Goal: Transaction & Acquisition: Purchase product/service

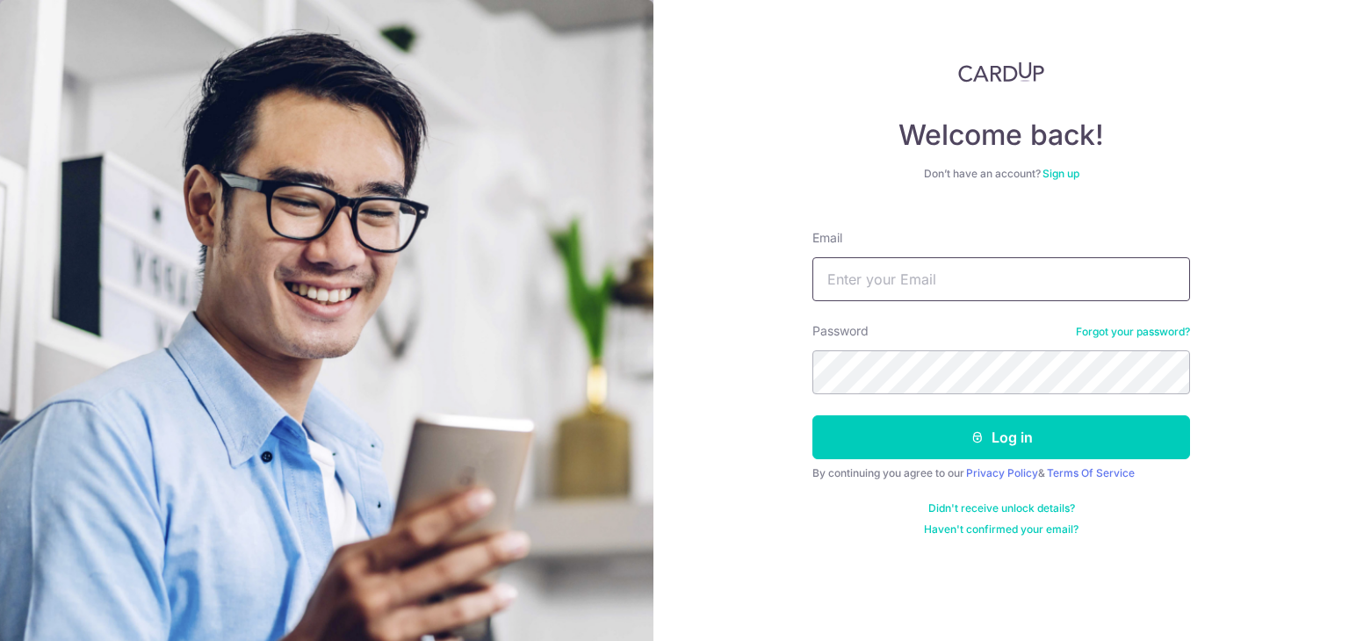
click at [861, 270] on input "Email" at bounding box center [1001, 279] width 378 height 44
type input "ivy.wangfa@gmail.com"
click at [812, 415] on button "Log in" at bounding box center [1001, 437] width 378 height 44
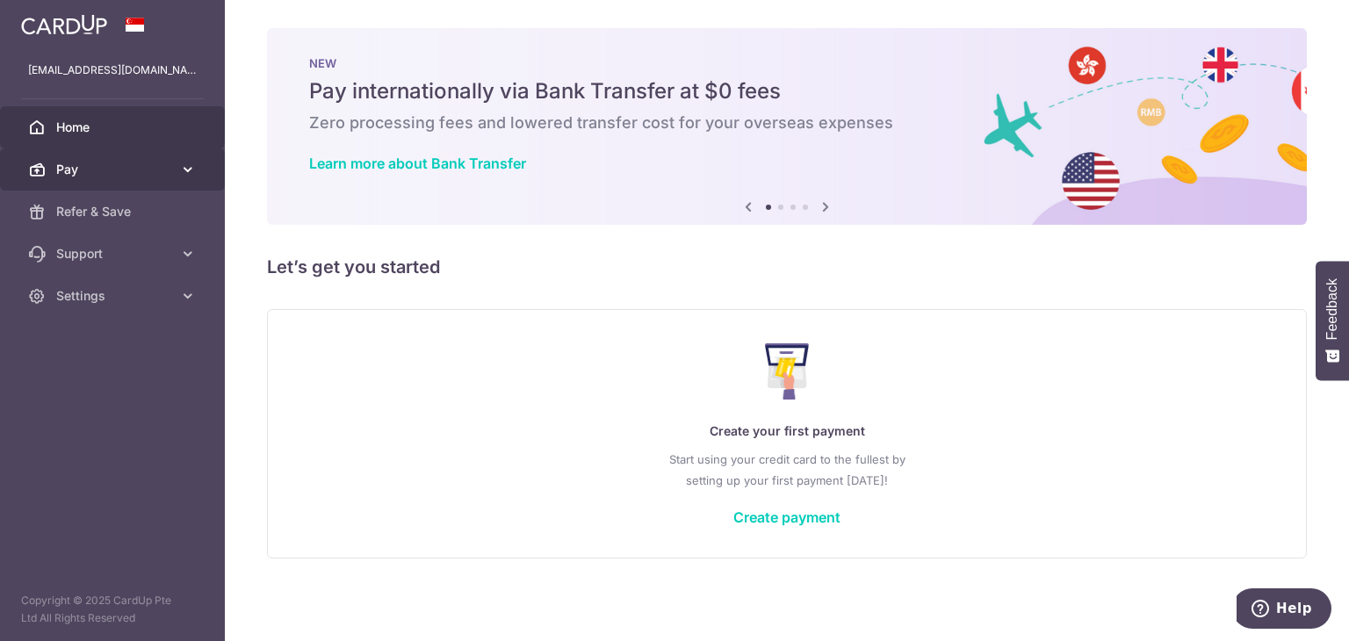
drag, startPoint x: 97, startPoint y: 173, endPoint x: 250, endPoint y: 220, distance: 160.6
click at [97, 173] on span "Pay" at bounding box center [114, 170] width 116 height 18
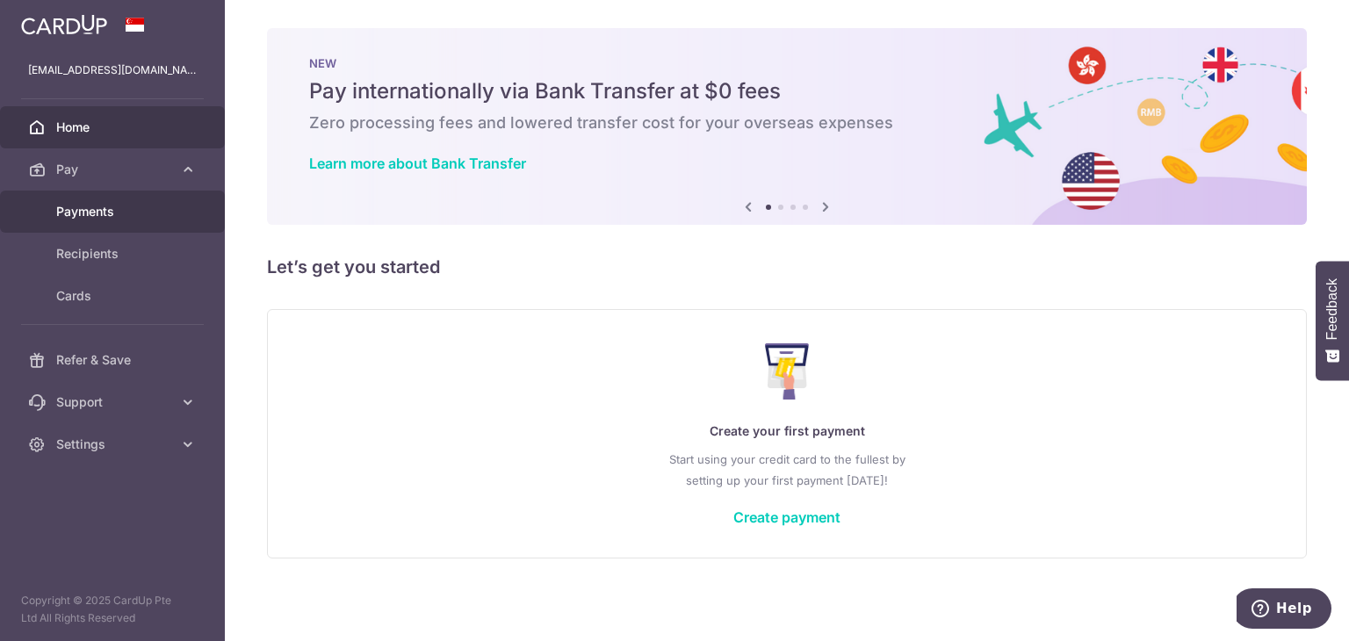
click at [119, 205] on span "Payments" at bounding box center [114, 212] width 116 height 18
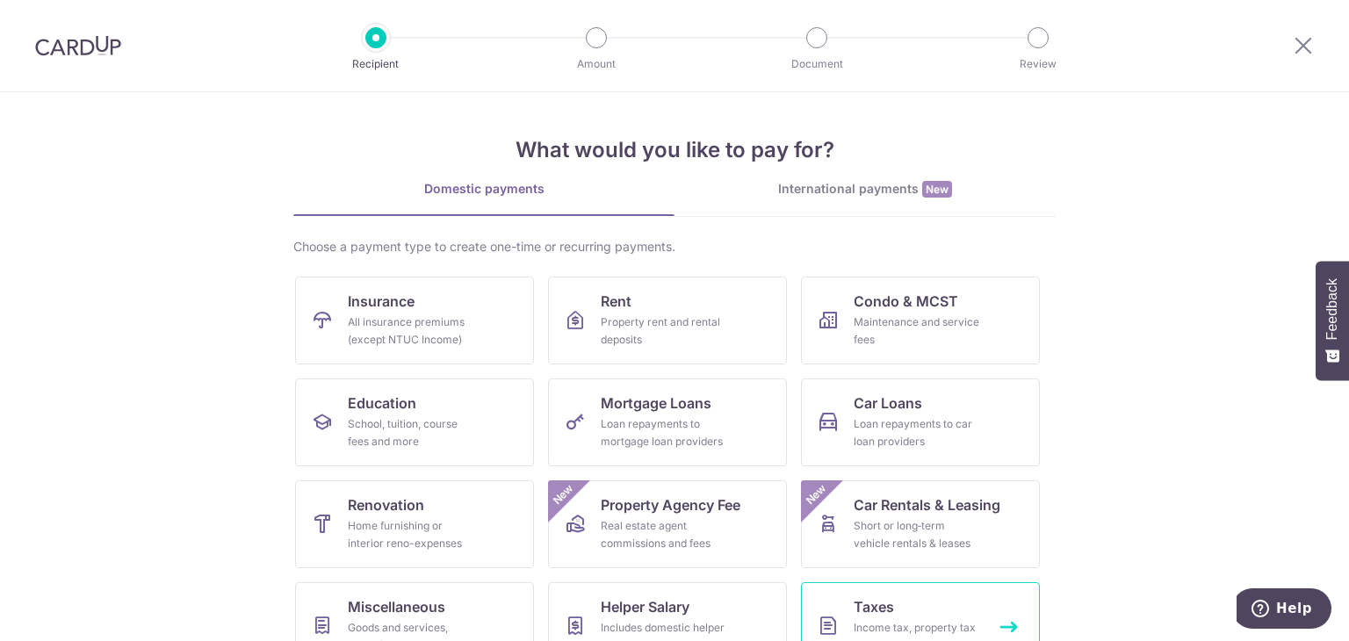
click at [888, 612] on span "Taxes" at bounding box center [873, 606] width 40 height 21
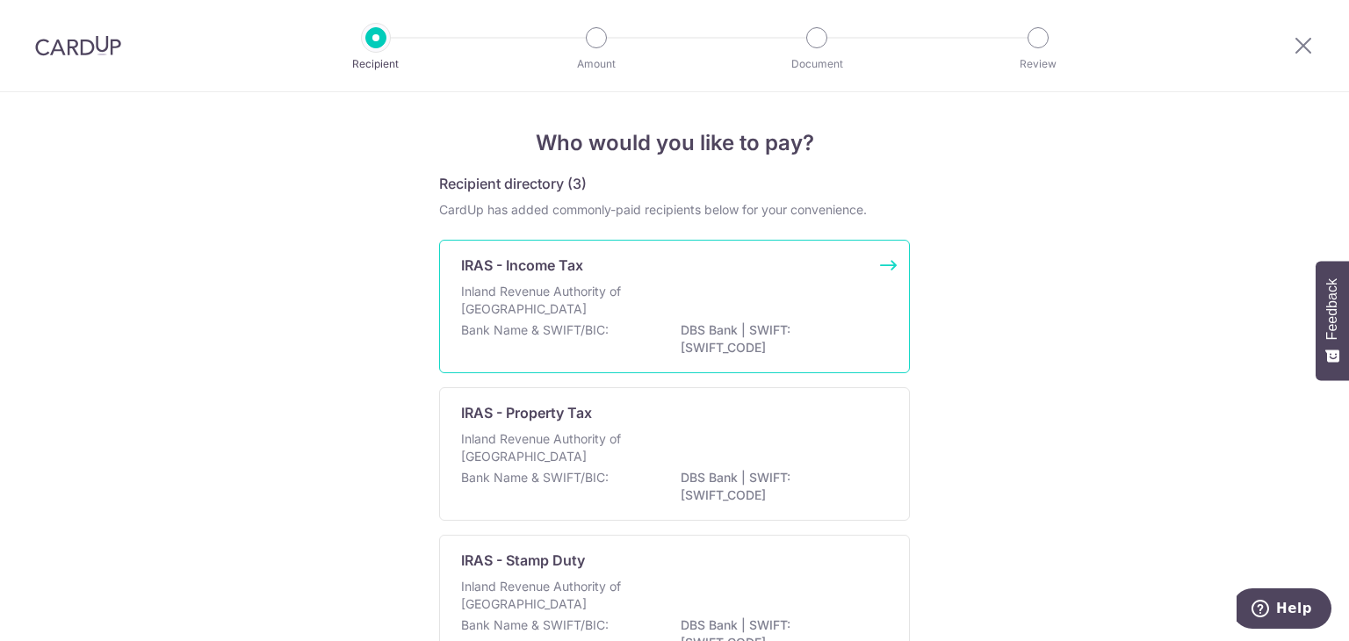
click at [636, 356] on div "Bank Name & SWIFT/BIC: DBS Bank | SWIFT: DBSSSGSGXXX" at bounding box center [674, 339] width 427 height 37
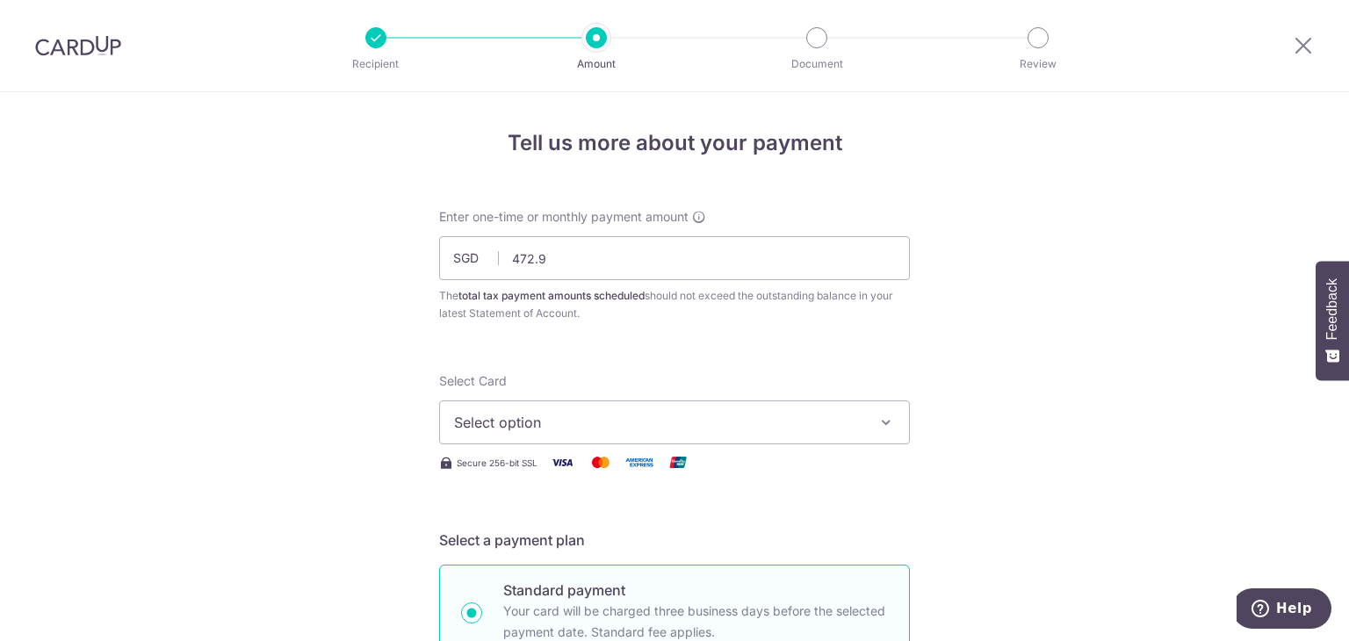
type input "472.95"
drag, startPoint x: 831, startPoint y: 442, endPoint x: 836, endPoint y: 428, distance: 14.2
click at [831, 442] on button "Select option" at bounding box center [674, 422] width 471 height 44
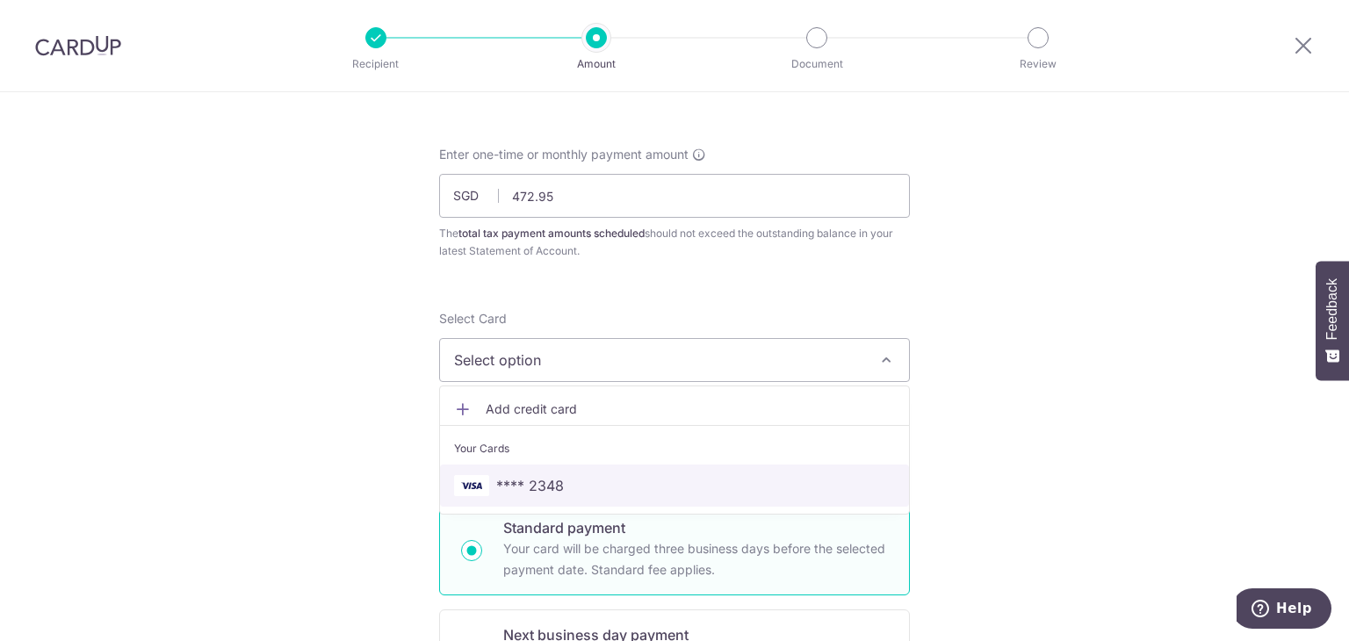
scroll to position [88, 0]
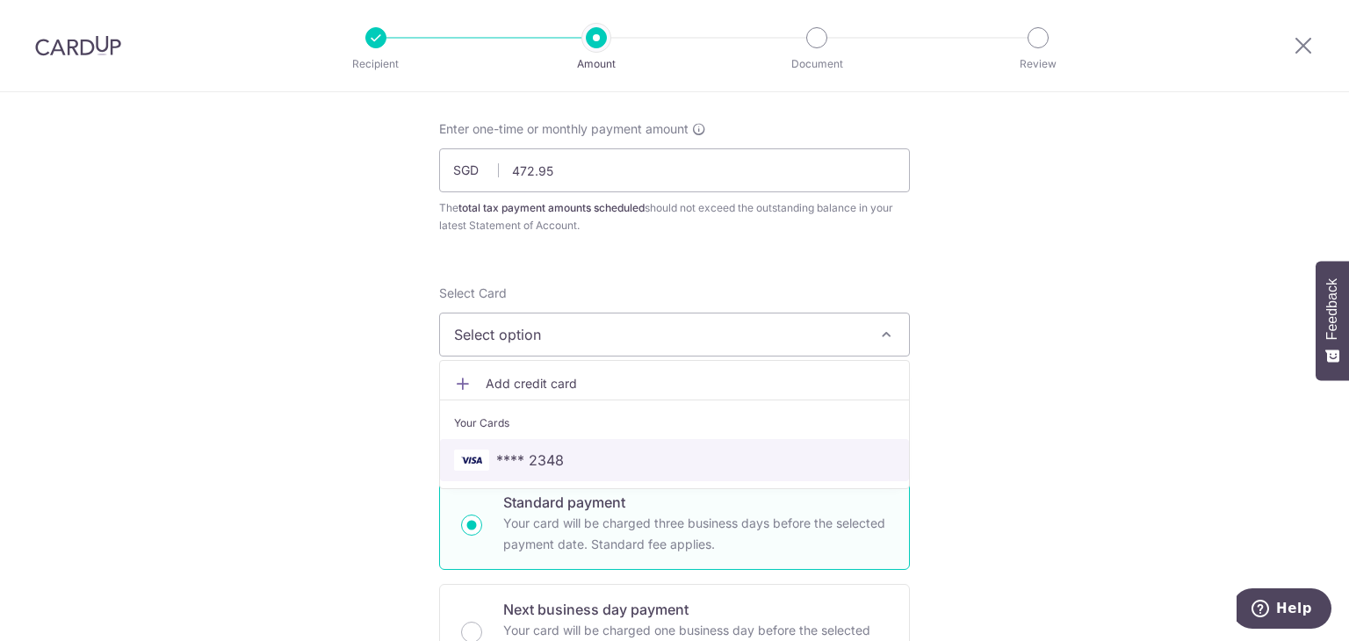
drag, startPoint x: 731, startPoint y: 461, endPoint x: 1111, endPoint y: 446, distance: 380.5
click at [731, 461] on span "**** 2348" at bounding box center [674, 460] width 441 height 21
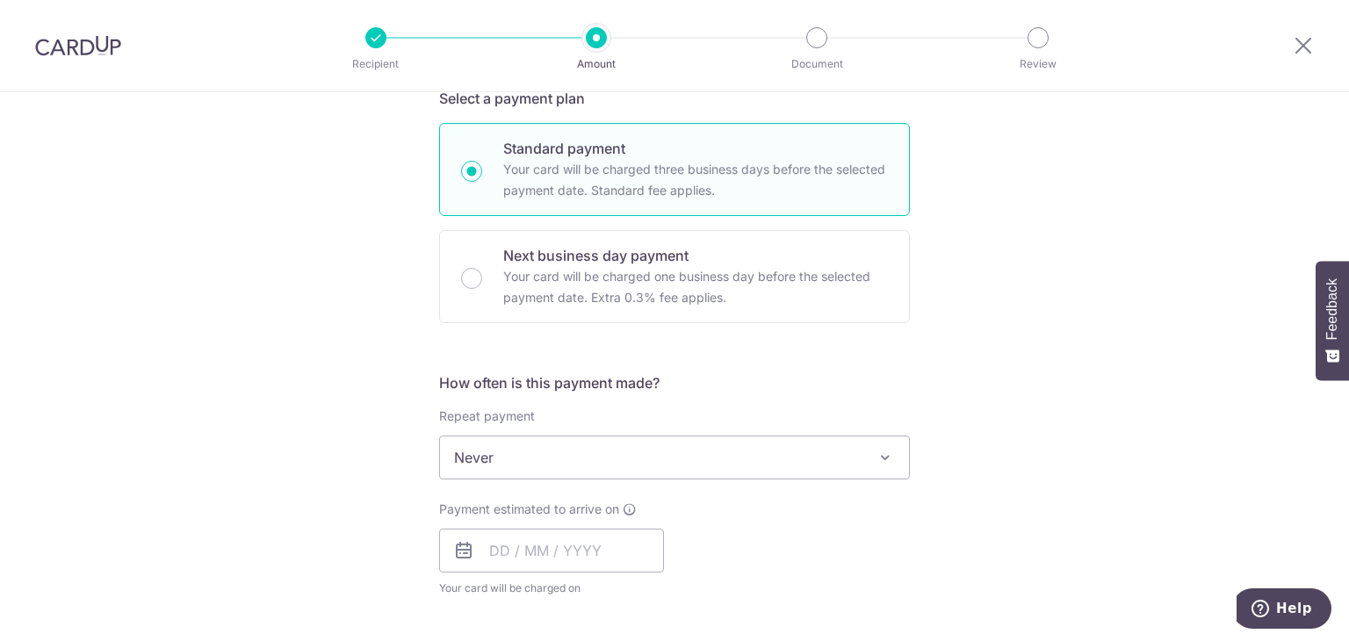
scroll to position [527, 0]
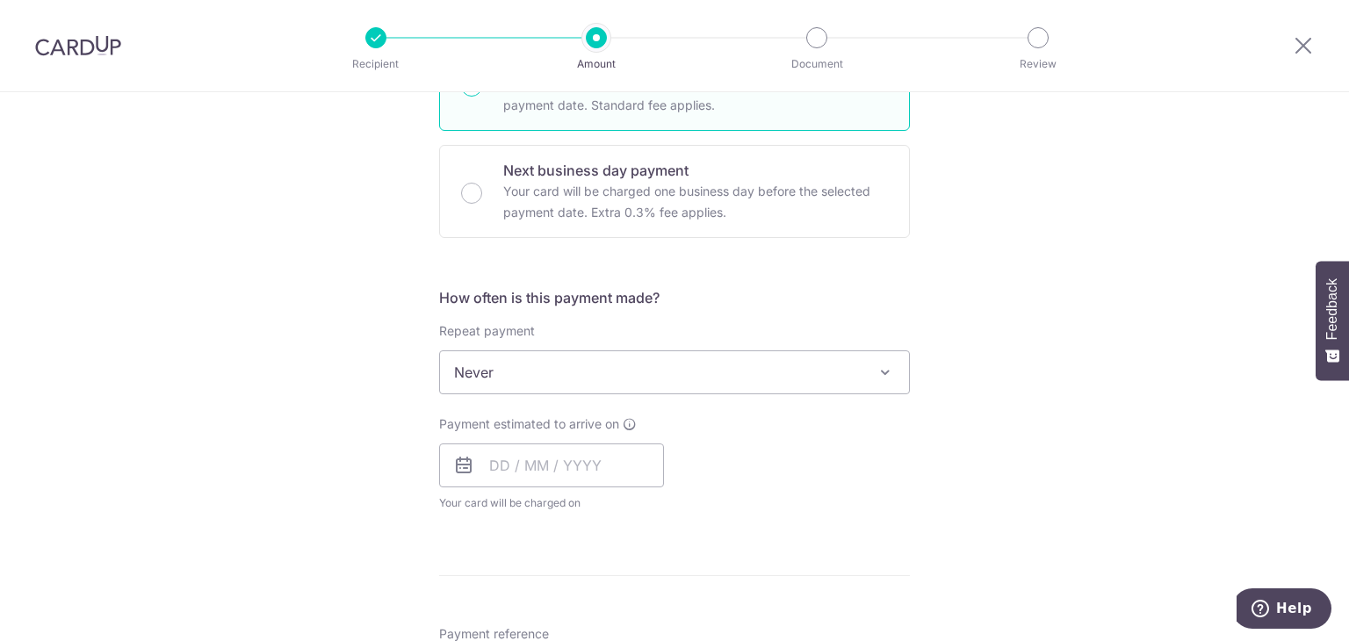
click at [789, 366] on span "Never" at bounding box center [674, 372] width 469 height 42
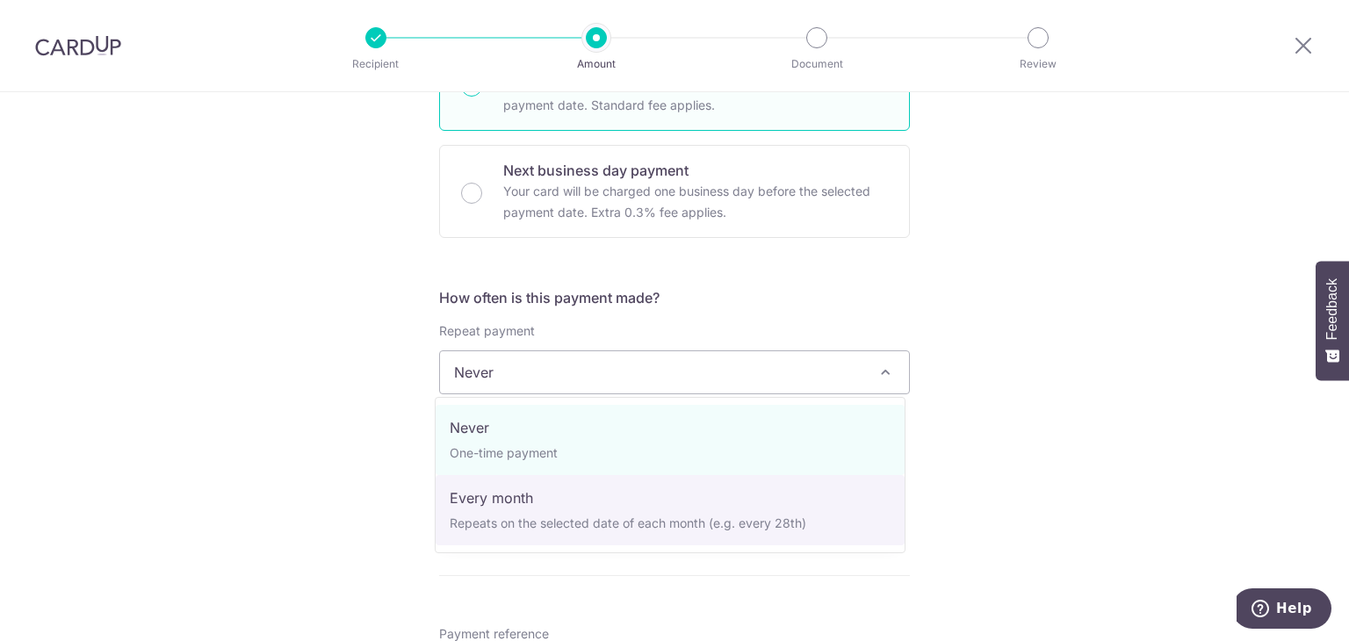
select select "3"
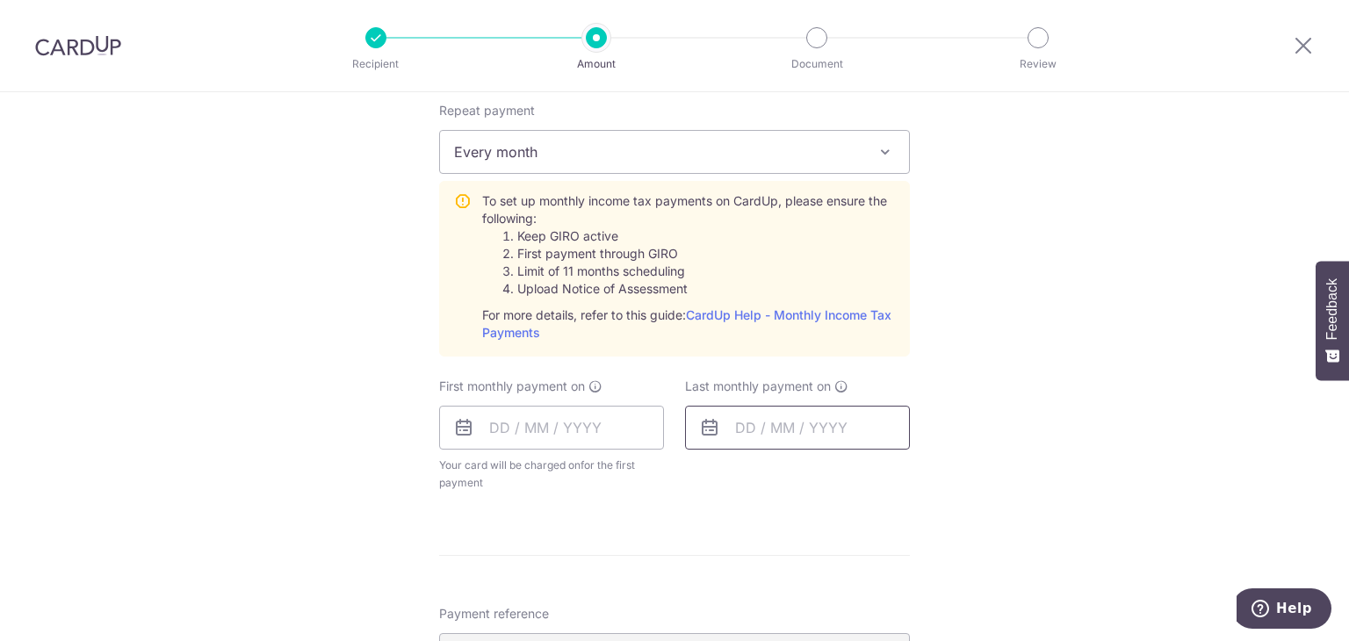
scroll to position [790, 0]
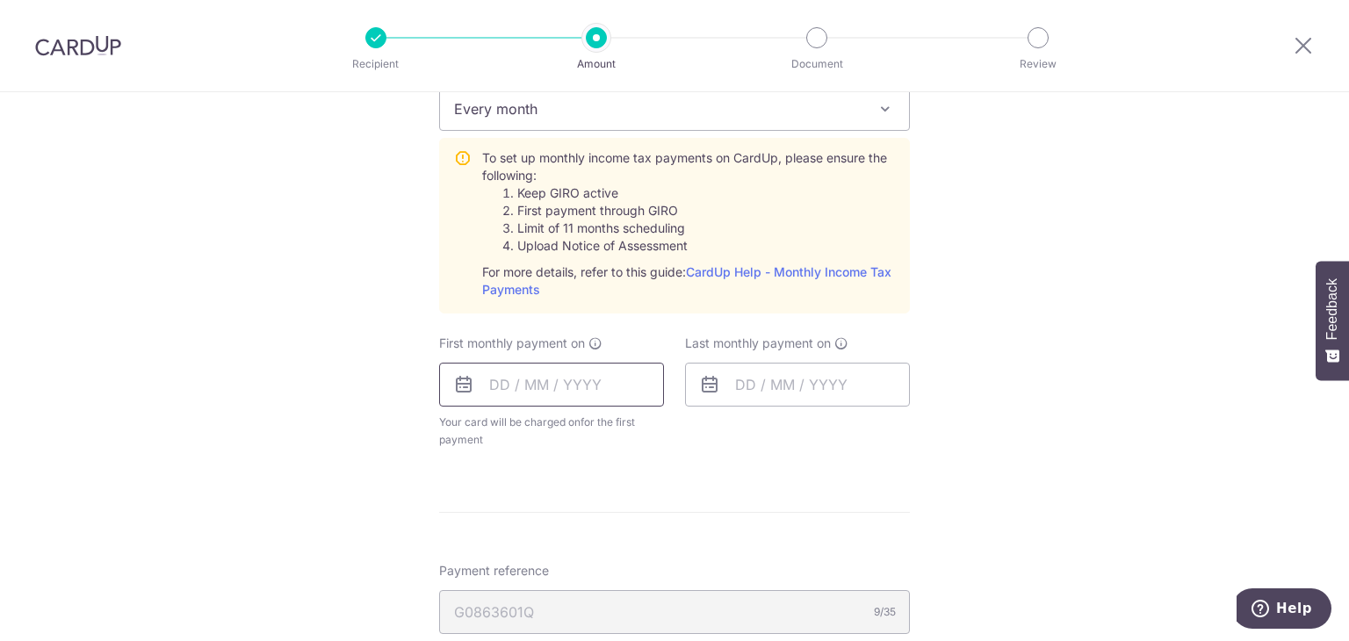
drag, startPoint x: 479, startPoint y: 386, endPoint x: 490, endPoint y: 391, distance: 12.2
click at [479, 386] on input "text" at bounding box center [551, 385] width 225 height 44
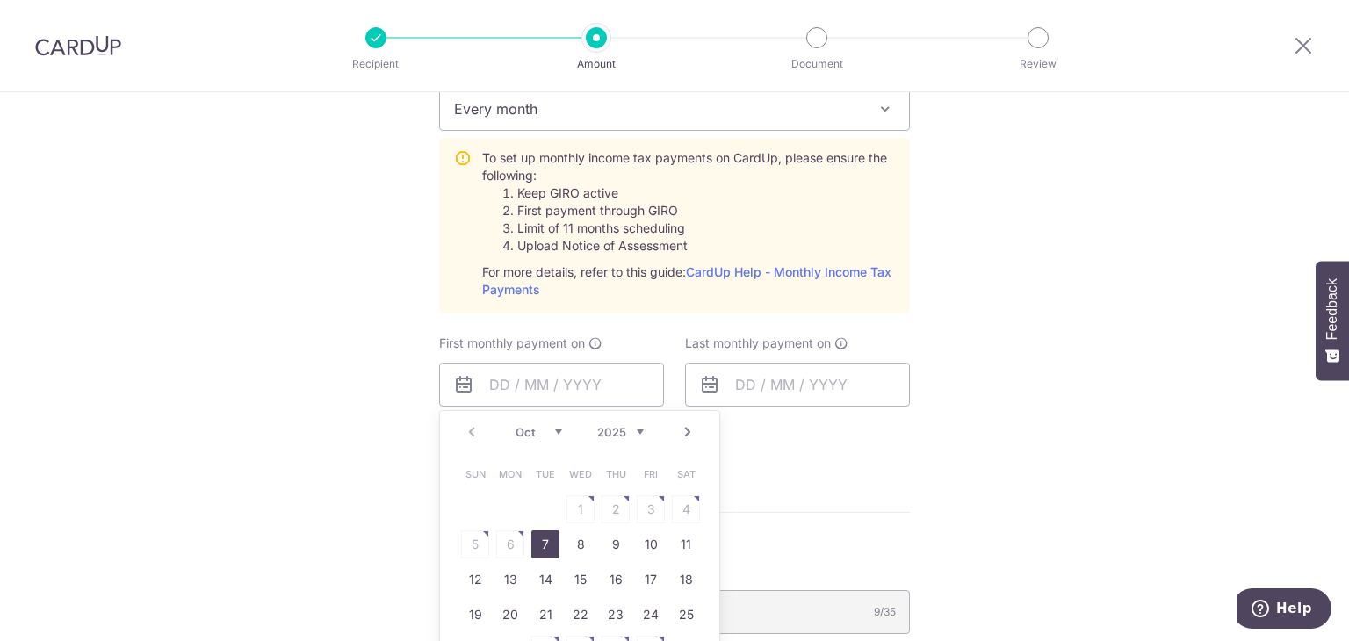
drag, startPoint x: 546, startPoint y: 548, endPoint x: 817, endPoint y: 487, distance: 277.1
click at [546, 548] on link "7" at bounding box center [545, 544] width 28 height 28
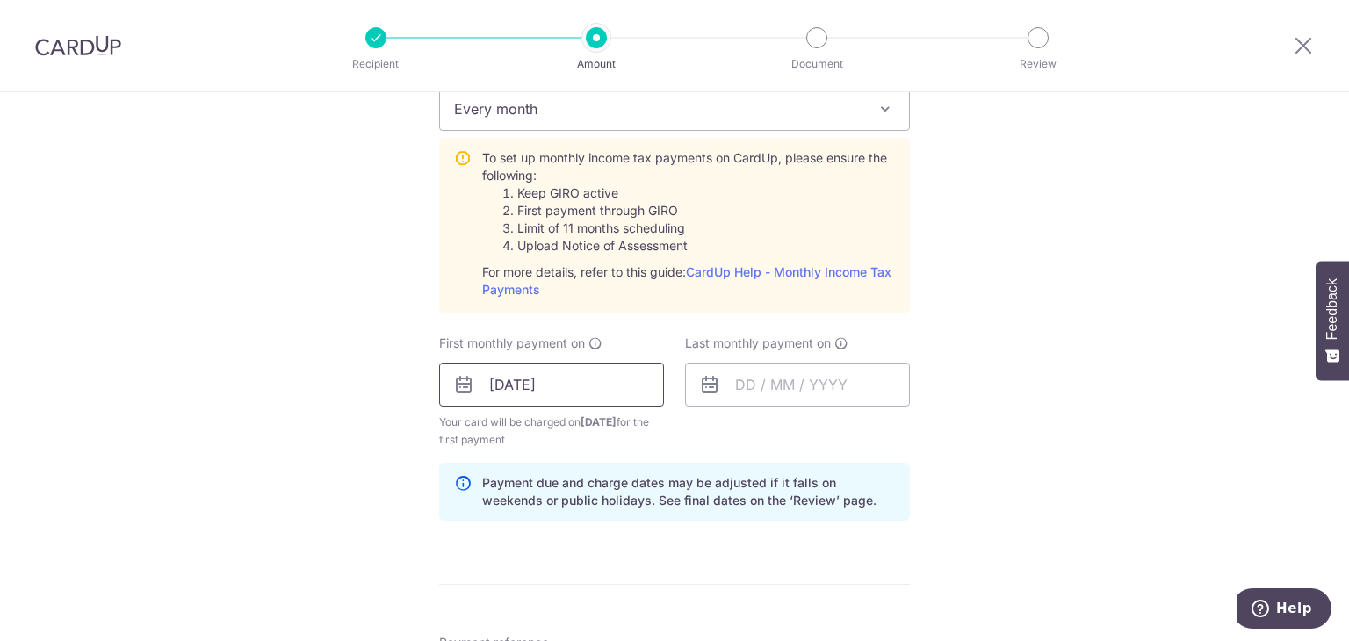
click at [515, 398] on input "[DATE]" at bounding box center [551, 385] width 225 height 44
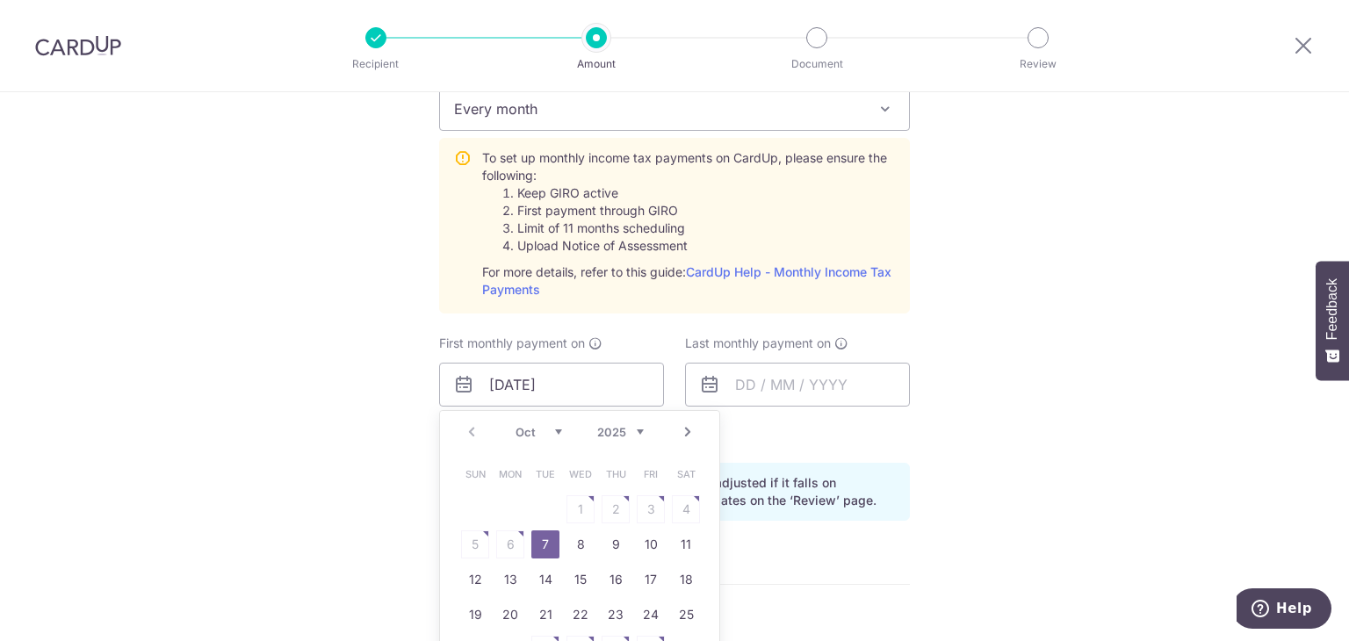
click at [548, 427] on select "Oct Nov Dec" at bounding box center [538, 432] width 47 height 14
drag, startPoint x: 652, startPoint y: 535, endPoint x: 988, endPoint y: 398, distance: 362.3
click at [652, 535] on link "7" at bounding box center [651, 544] width 28 height 28
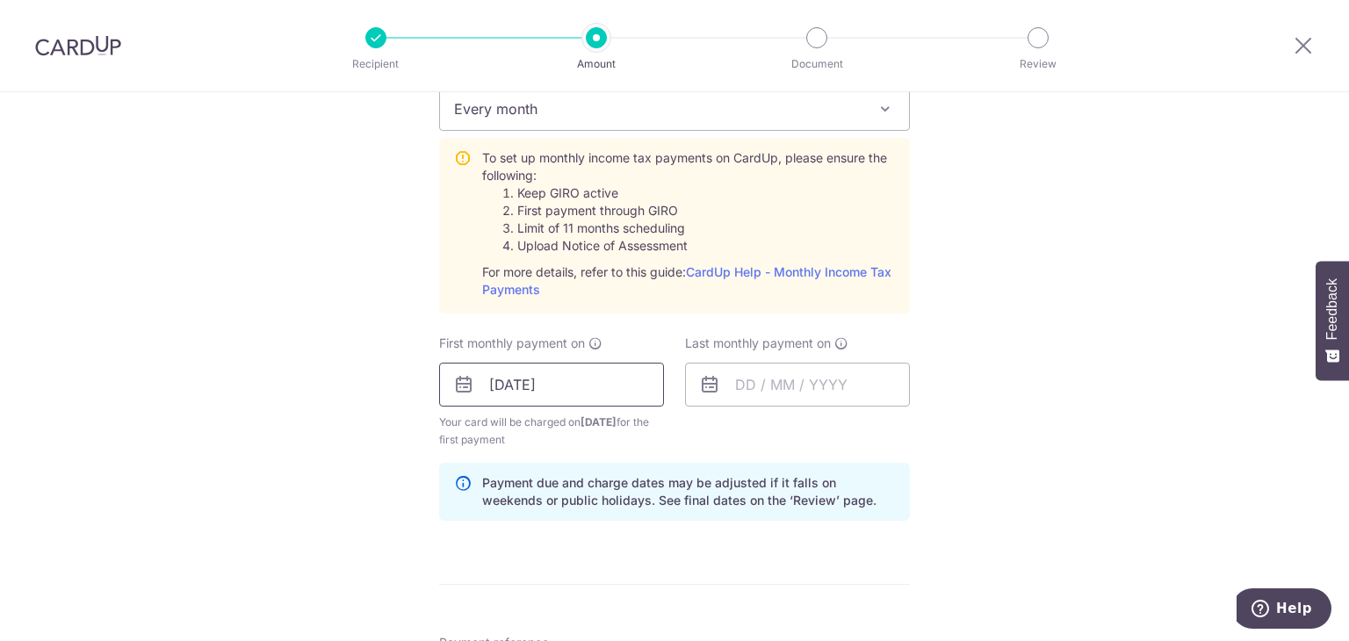
click at [591, 396] on input "[DATE]" at bounding box center [551, 385] width 225 height 44
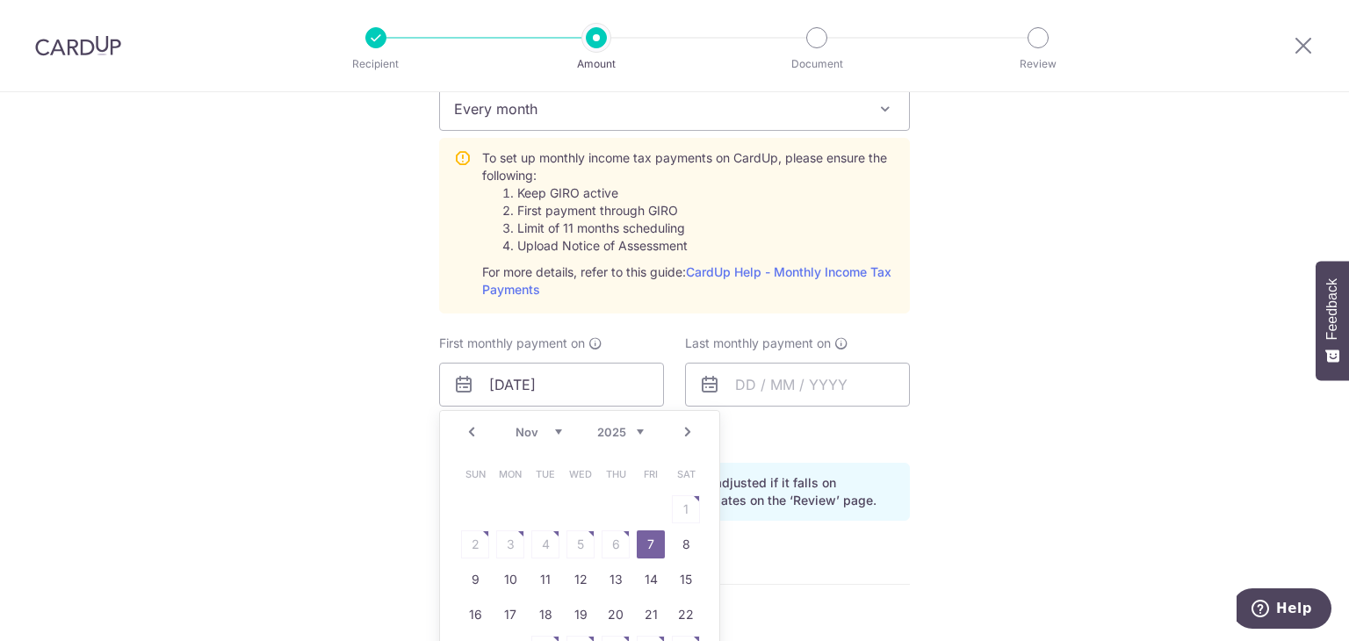
click at [464, 436] on link "Prev" at bounding box center [471, 431] width 21 height 21
drag, startPoint x: 542, startPoint y: 547, endPoint x: 973, endPoint y: 448, distance: 442.4
click at [542, 547] on link "7" at bounding box center [545, 544] width 28 height 28
type input "[DATE]"
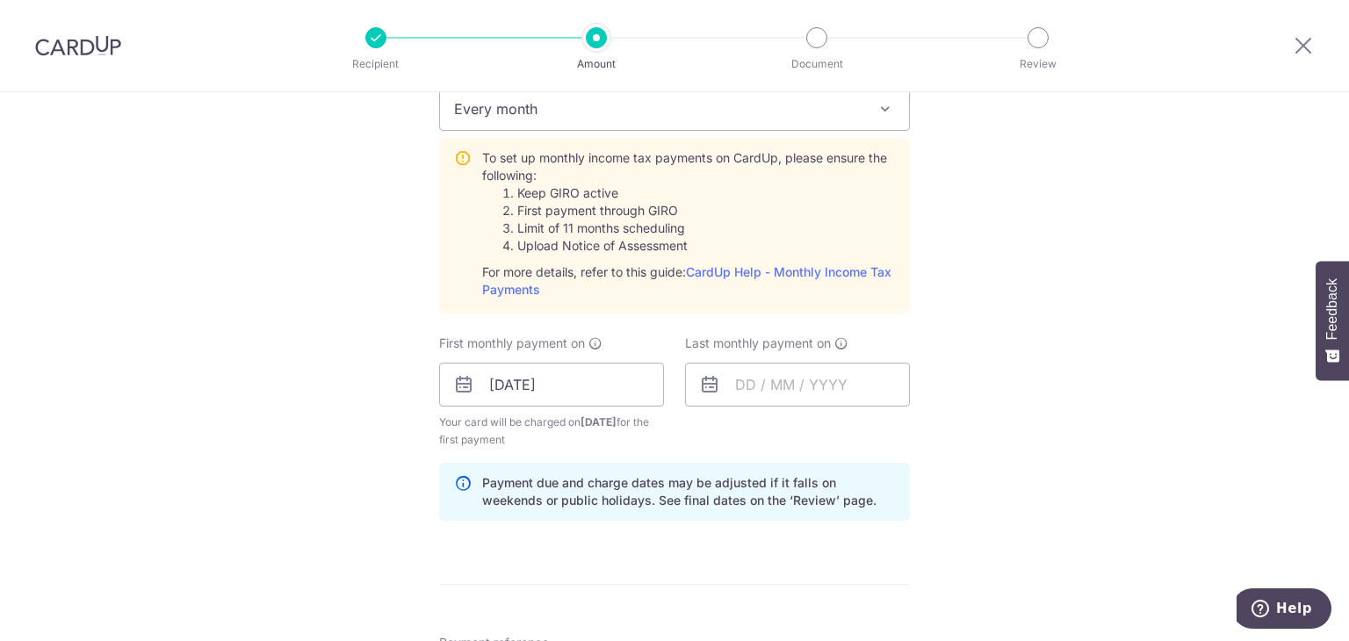
click at [973, 448] on div "Tell us more about your payment Enter one-time or monthly payment amount SGD 47…" at bounding box center [674, 253] width 1349 height 1903
click at [802, 382] on input "text" at bounding box center [797, 385] width 225 height 44
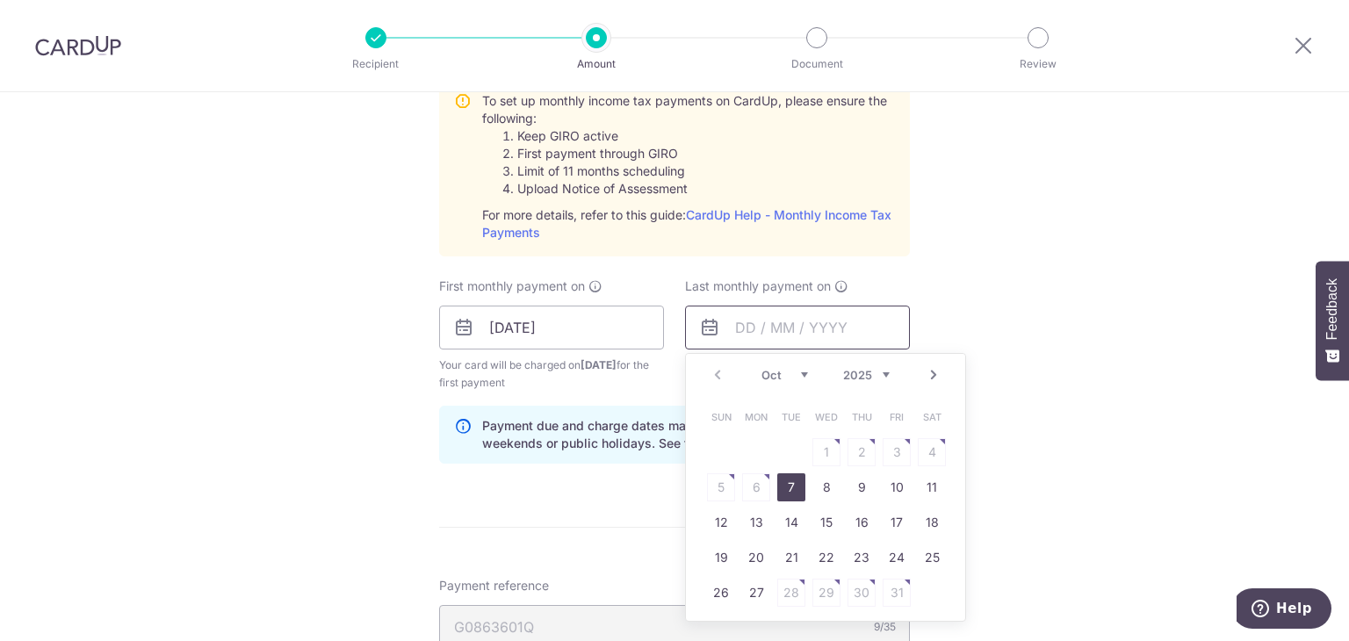
scroll to position [878, 0]
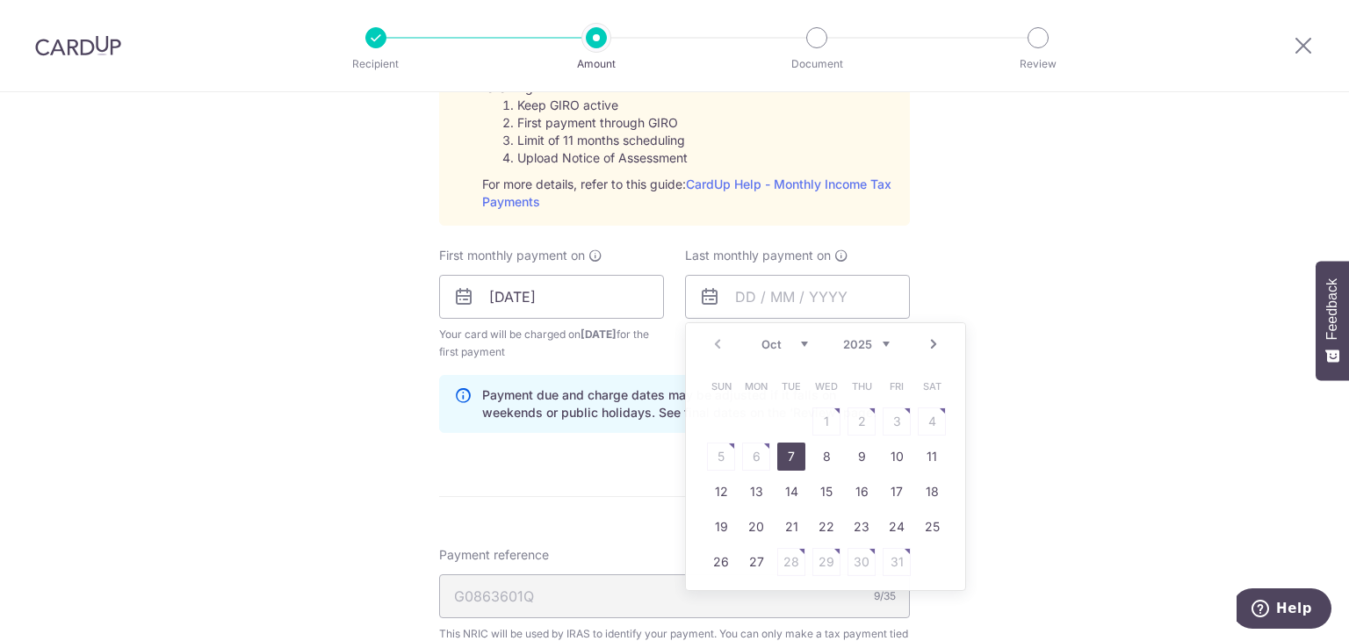
click at [1047, 283] on div "Tell us more about your payment Enter one-time or monthly payment amount SGD 47…" at bounding box center [674, 165] width 1349 height 1903
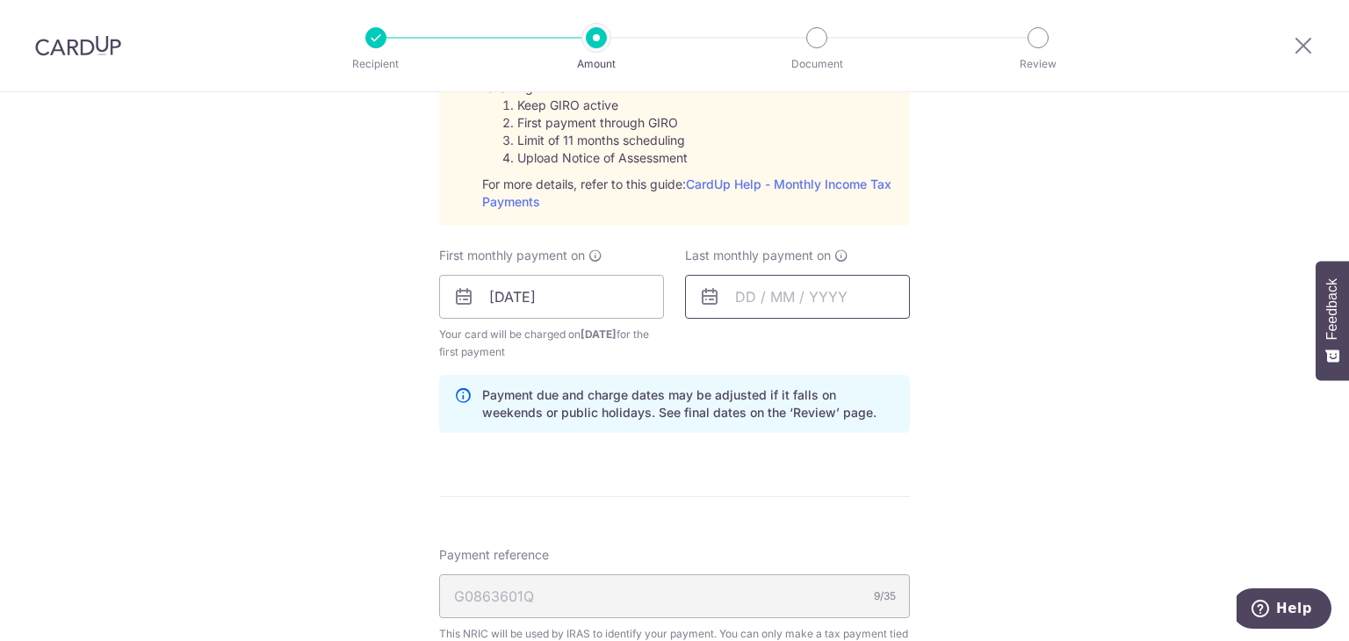
click at [789, 292] on input "text" at bounding box center [797, 297] width 225 height 44
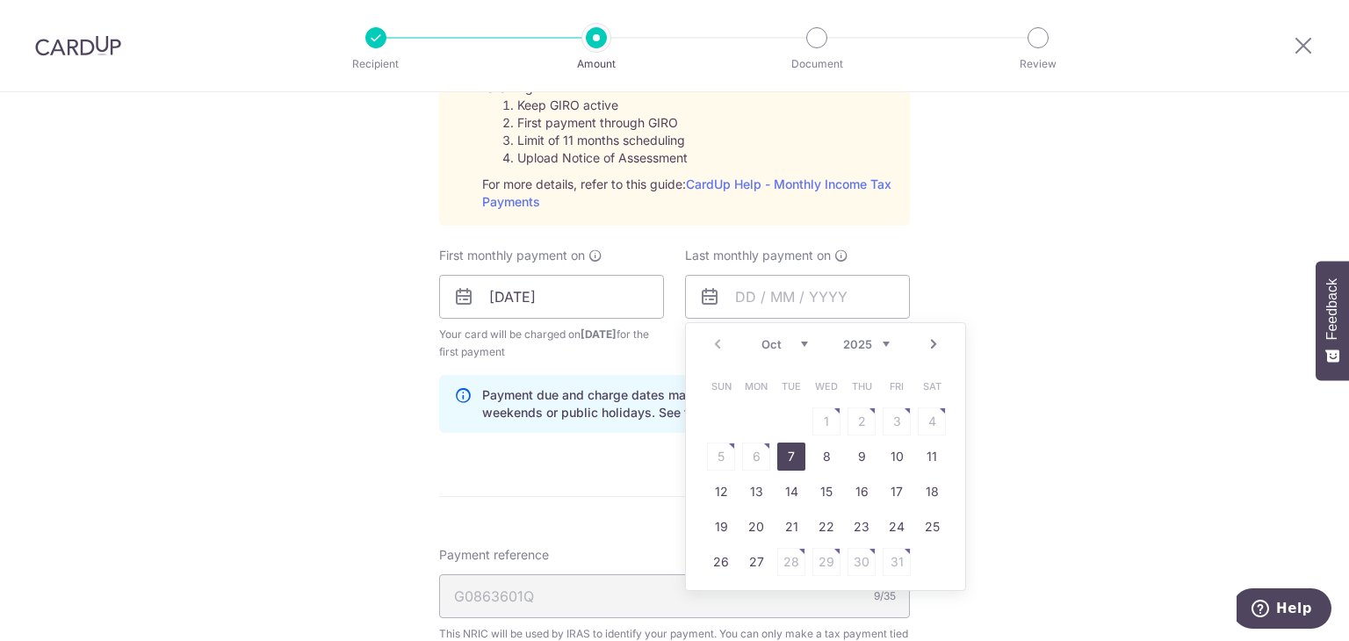
click at [882, 348] on select "2025 2026" at bounding box center [866, 344] width 47 height 14
click at [1013, 323] on div "Tell us more about your payment Enter one-time or monthly payment amount SGD 47…" at bounding box center [674, 165] width 1349 height 1903
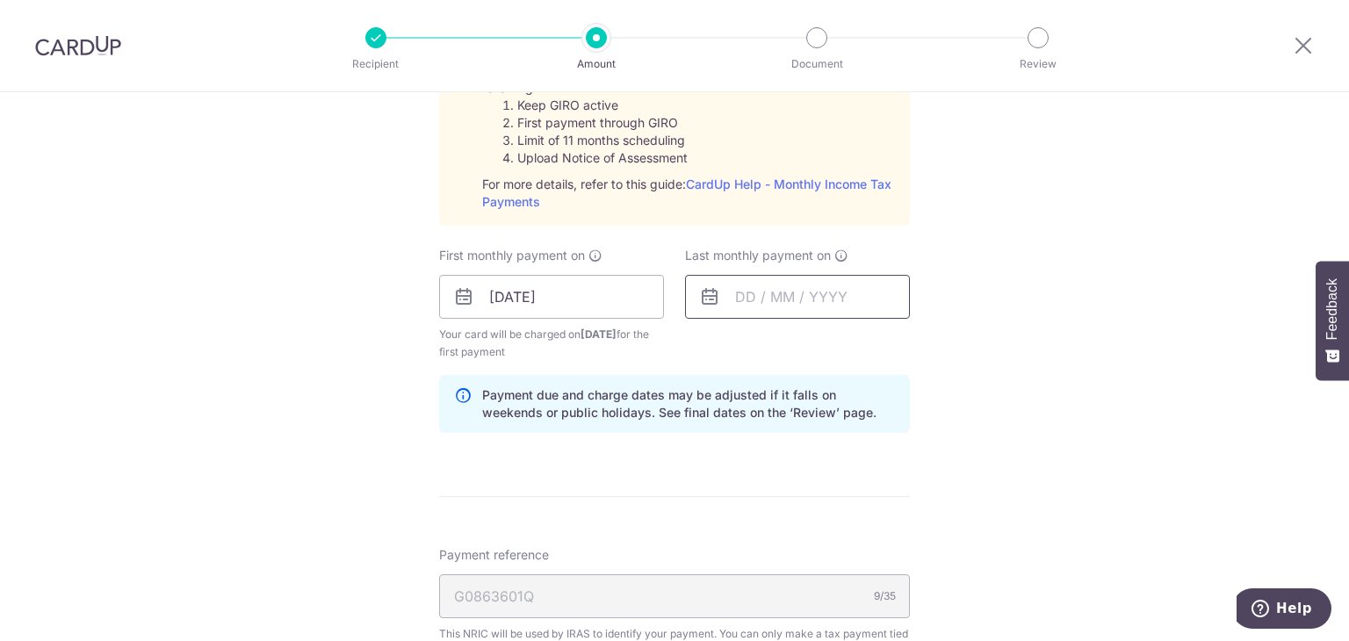
click at [851, 306] on input "text" at bounding box center [797, 297] width 225 height 44
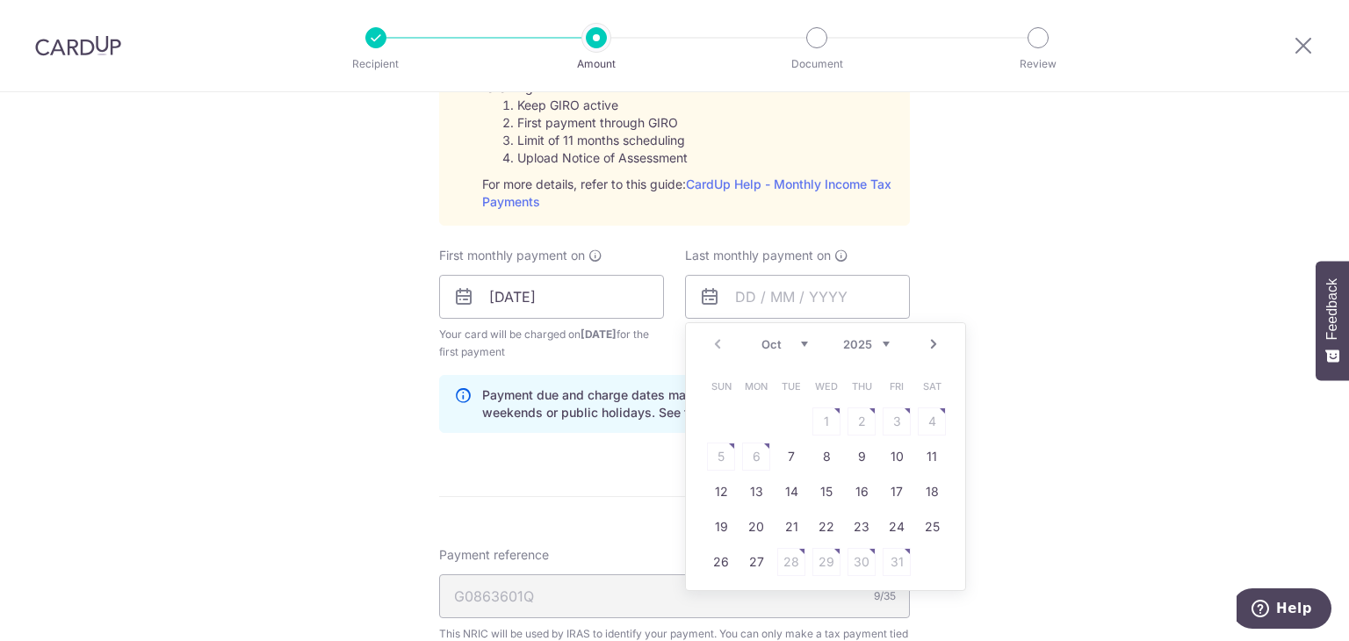
click at [801, 345] on select "Oct Nov Dec" at bounding box center [784, 344] width 47 height 14
click at [863, 338] on select "2025 2026" at bounding box center [866, 344] width 47 height 14
click at [804, 343] on div "Jan Feb Mar Apr May Jun Jul Aug Sep Oct Nov 2025 2026" at bounding box center [825, 344] width 128 height 15
click at [797, 339] on select "Jan Feb Mar Apr May Jun Jul Aug Sep Oct Nov" at bounding box center [784, 344] width 47 height 14
click at [783, 452] on table "Sun Mon Tue Wed Thu Fri Sat 1 2 3 4 5 6 7 8 9 10 11 12 13 14 15 16 17 18 19 20 …" at bounding box center [826, 474] width 246 height 211
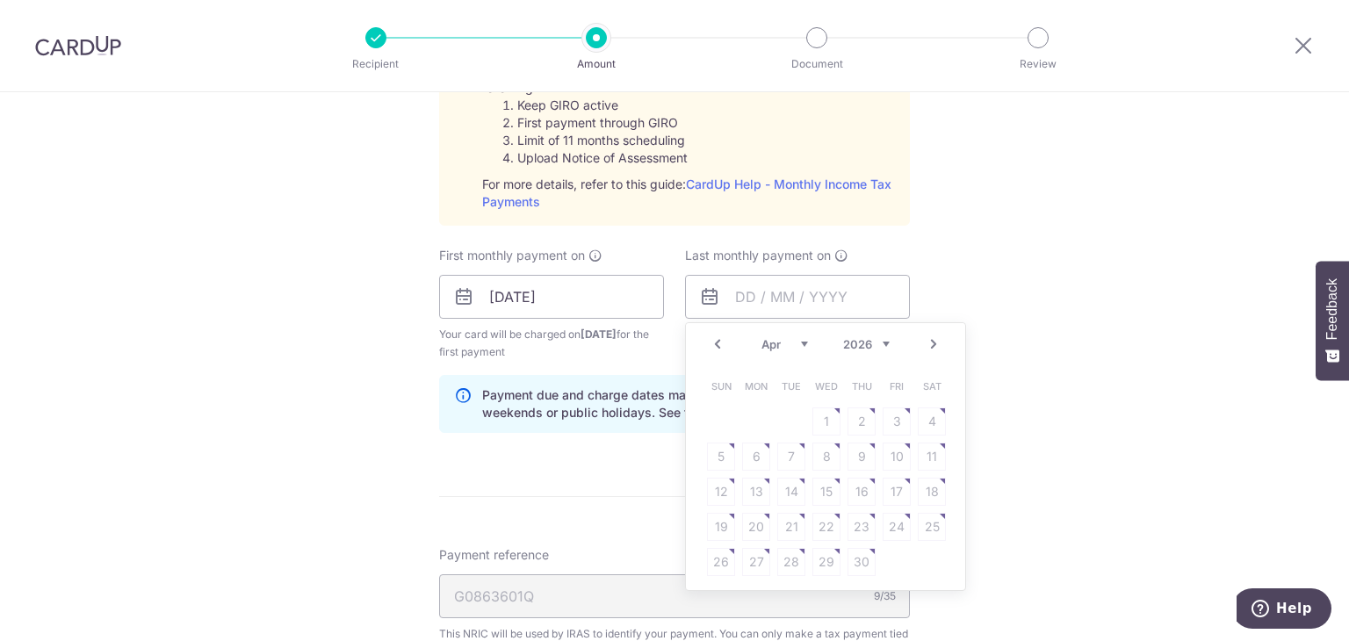
click at [830, 446] on table "Sun Mon Tue Wed Thu Fri Sat 1 2 3 4 5 6 7 8 9 10 11 12 13 14 15 16 17 18 19 20 …" at bounding box center [826, 474] width 246 height 211
click at [877, 421] on table "Sun Mon Tue Wed Thu Fri Sat 1 2 3 4 5 6 7 8 9 10 11 12 13 14 15 16 17 18 19 20 …" at bounding box center [826, 474] width 246 height 211
click at [882, 475] on table "Sun Mon Tue Wed Thu Fri Sat 1 2 3 4 5 6 7 8 9 10 11 12 13 14 15 16 17 18 19 20 …" at bounding box center [826, 474] width 246 height 211
click at [717, 342] on link "Prev" at bounding box center [717, 344] width 21 height 21
drag, startPoint x: 751, startPoint y: 451, endPoint x: 768, endPoint y: 438, distance: 22.0
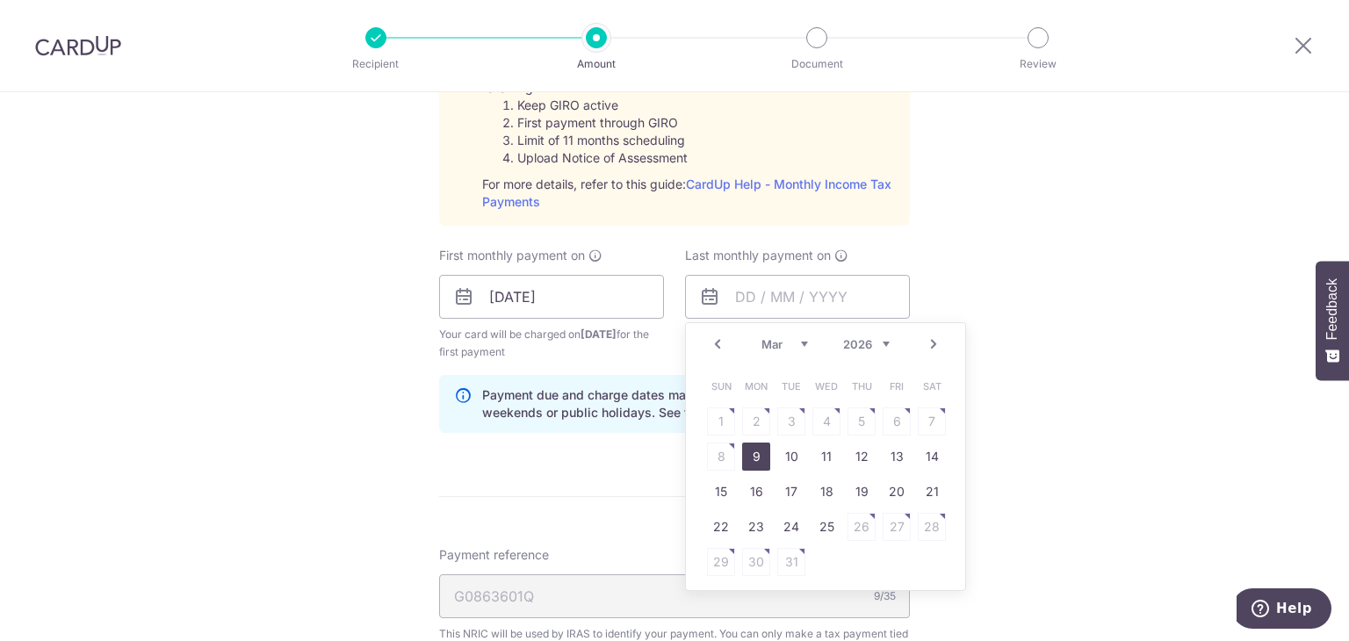
click at [751, 451] on link "9" at bounding box center [756, 457] width 28 height 28
type input "[DATE]"
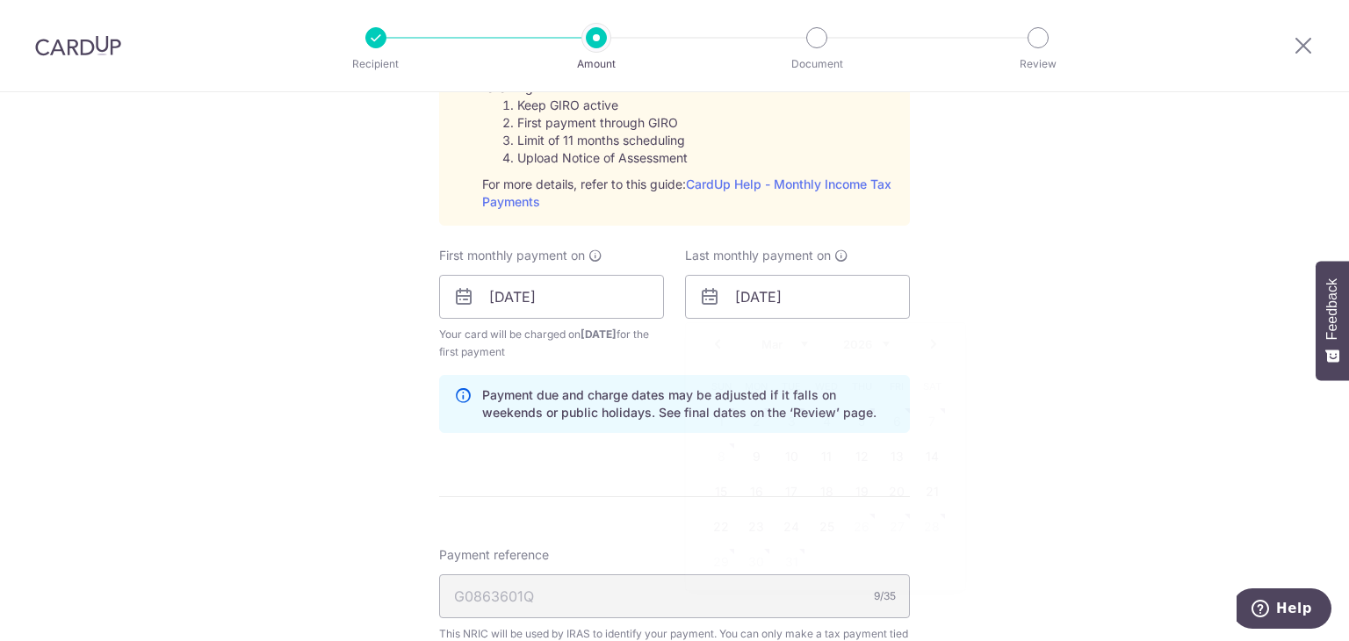
click at [1117, 394] on div "Tell us more about your payment Enter one-time or monthly payment amount SGD 47…" at bounding box center [674, 165] width 1349 height 1903
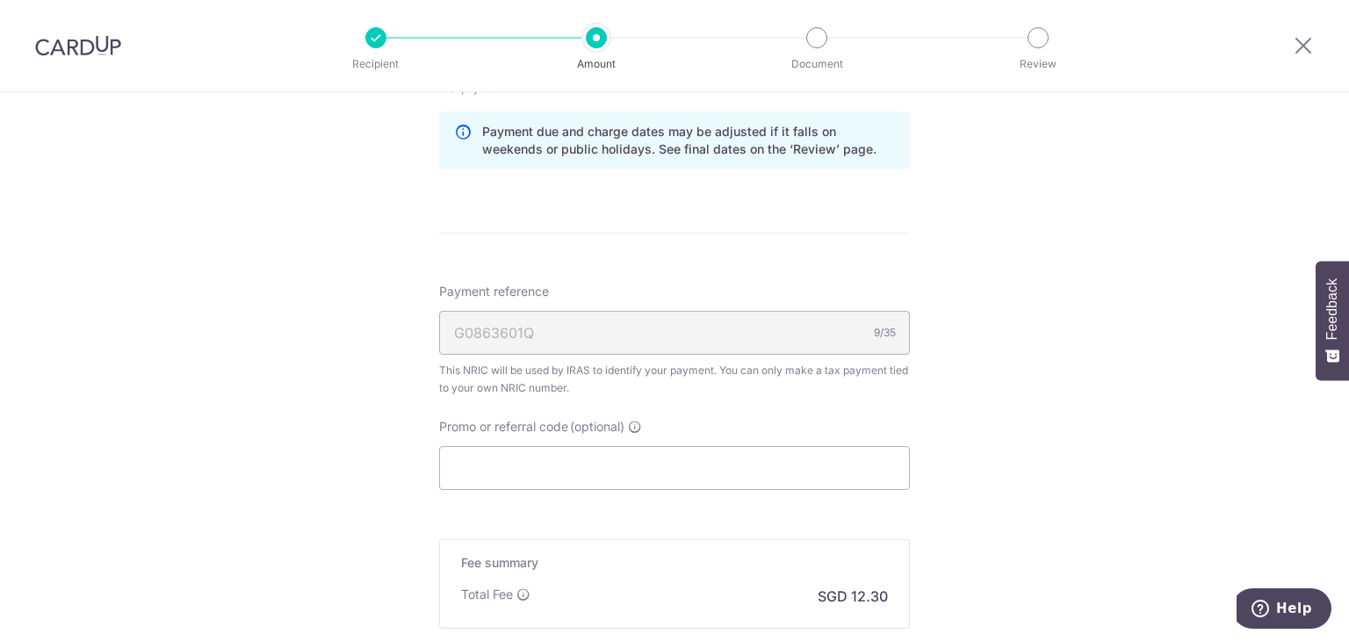
scroll to position [1229, 0]
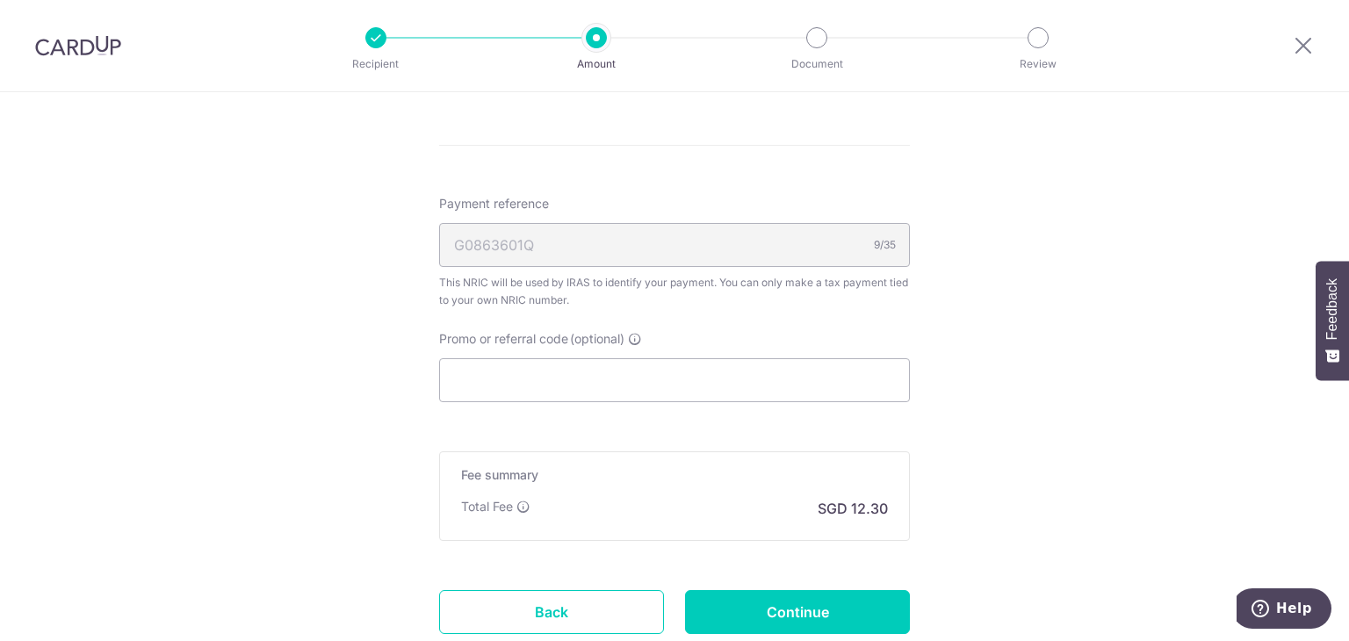
click at [591, 354] on div "Promo or referral code (optional) The discounted fee will be shown on the revie…" at bounding box center [674, 366] width 471 height 72
click at [583, 367] on input "Promo or referral code (optional)" at bounding box center [674, 380] width 471 height 44
paste input "VTAX25R"
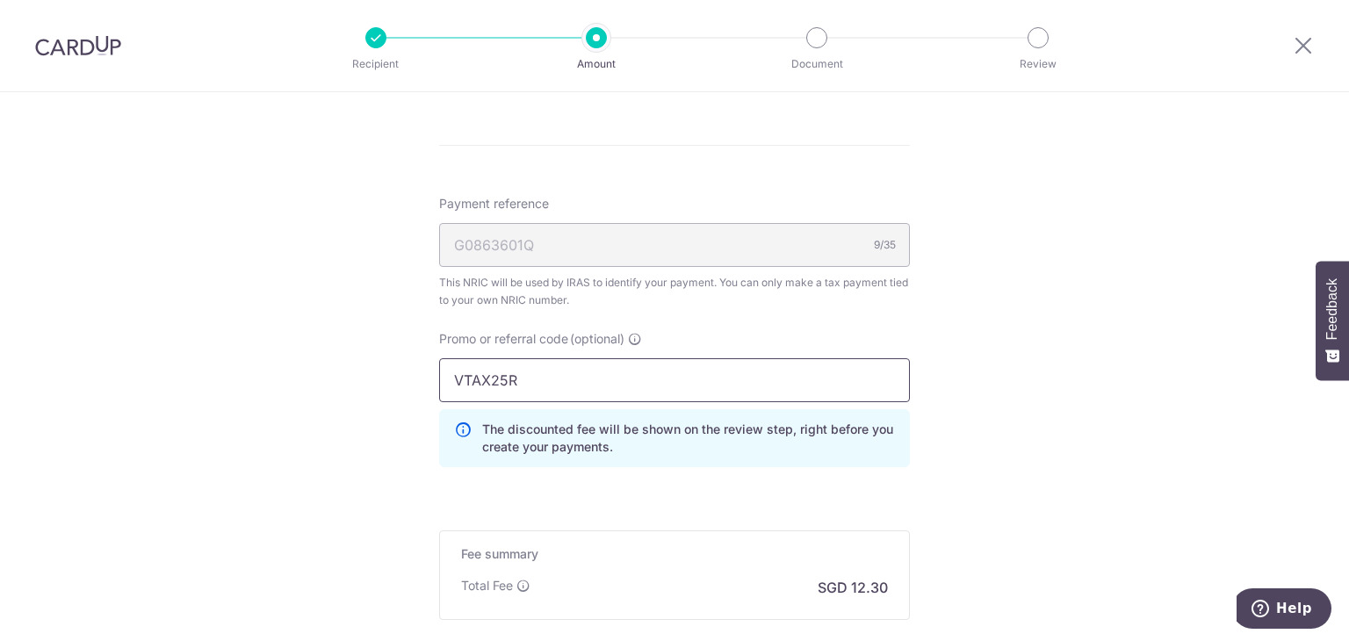
type input "VTAX25R"
drag, startPoint x: 674, startPoint y: 387, endPoint x: 335, endPoint y: 386, distance: 338.9
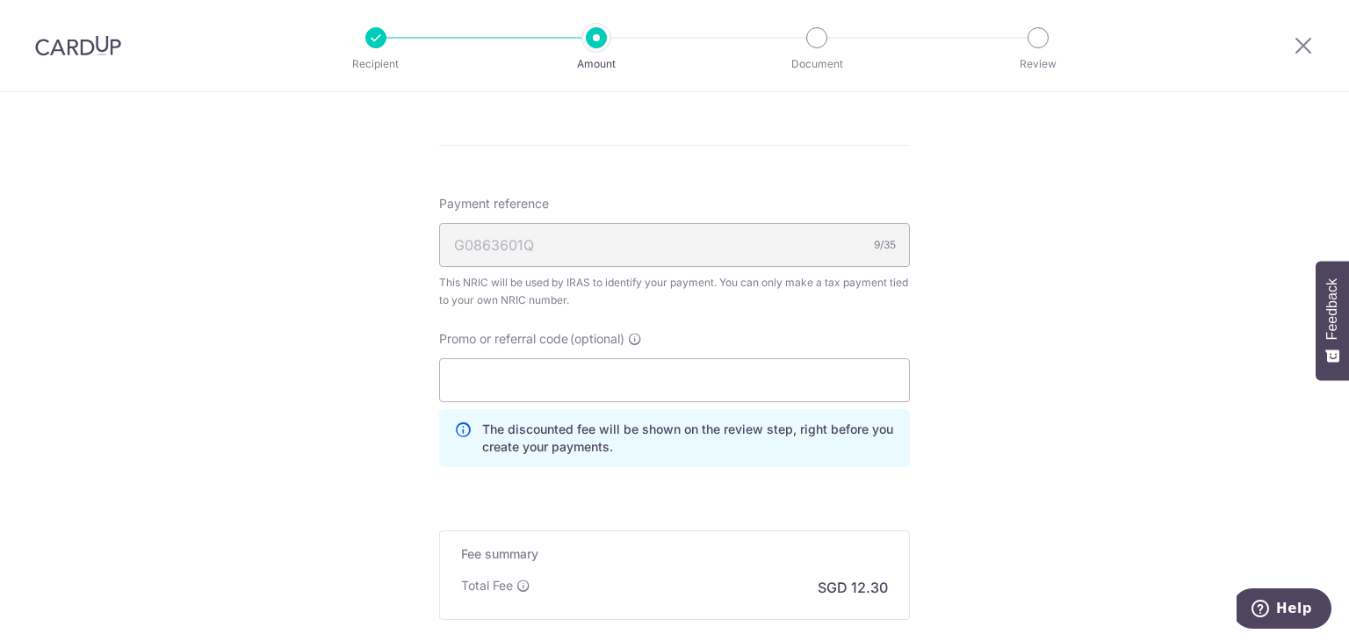
click at [767, 345] on div "Promo or referral code (optional) The discounted fee will be shown on the revie…" at bounding box center [674, 398] width 471 height 137
click at [683, 378] on input "Promo or referral code (optional)" at bounding box center [674, 380] width 471 height 44
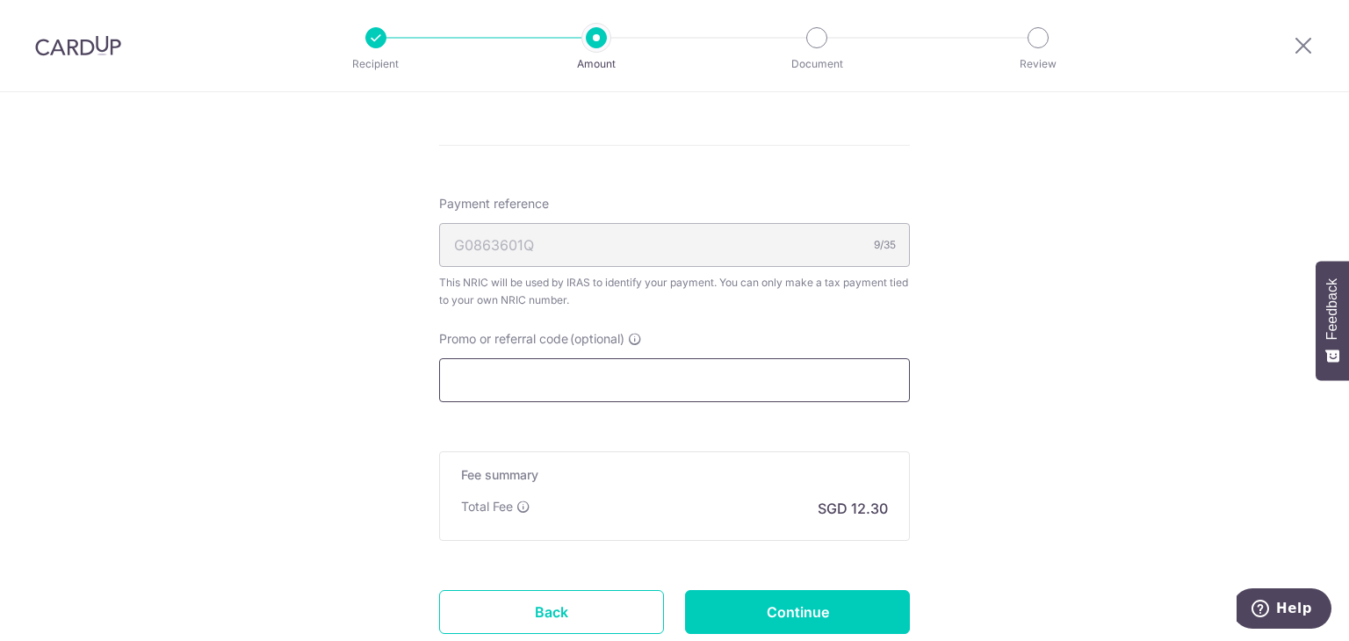
click at [673, 380] on input "Promo or referral code (optional)" at bounding box center [674, 380] width 471 height 44
paste input "VTAX25R"
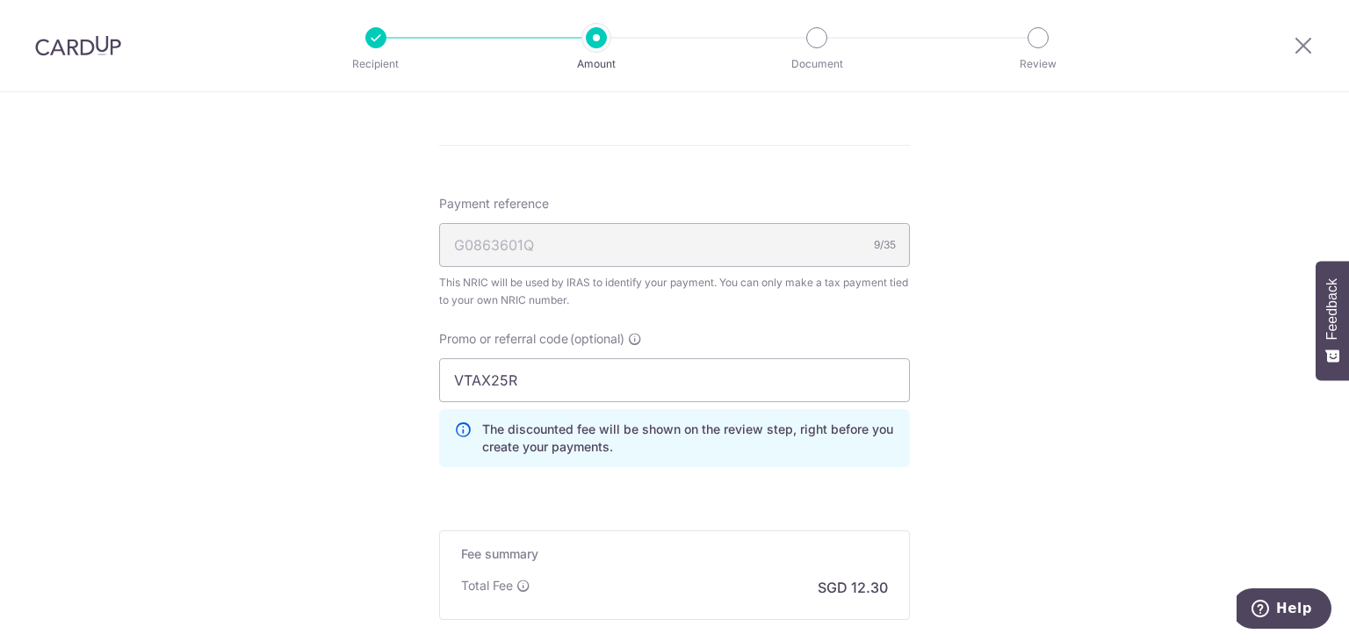
drag, startPoint x: 967, startPoint y: 411, endPoint x: 954, endPoint y: 416, distance: 14.2
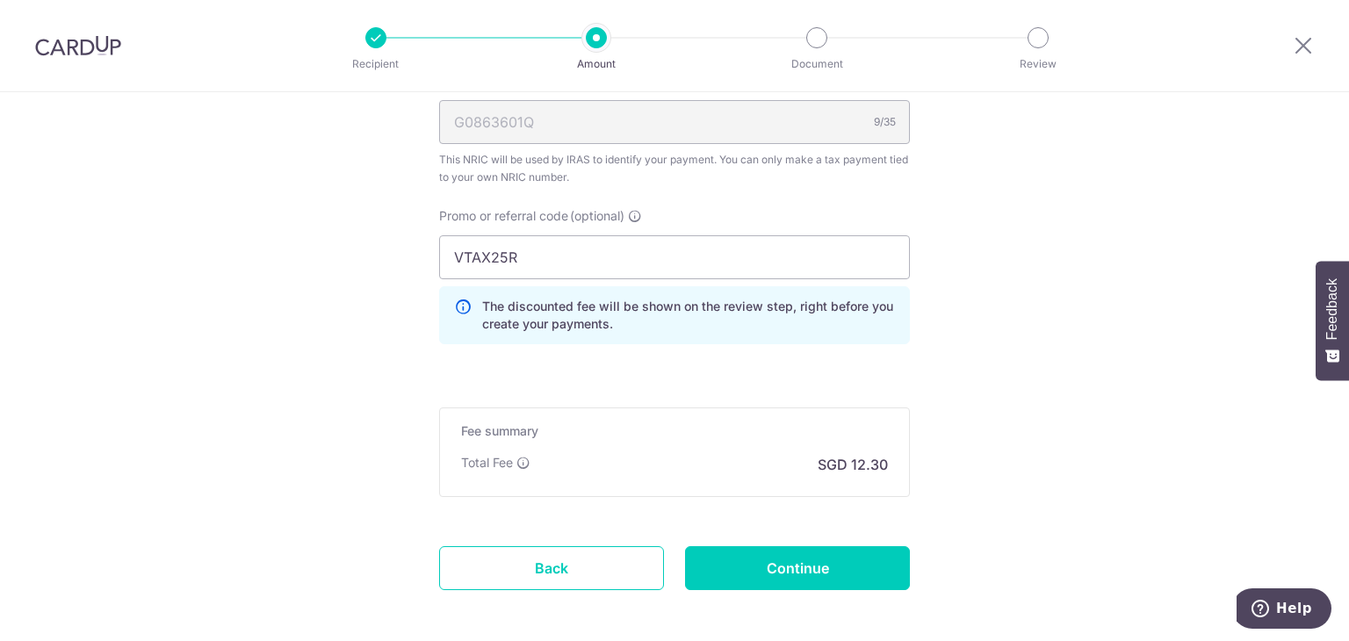
scroll to position [1405, 0]
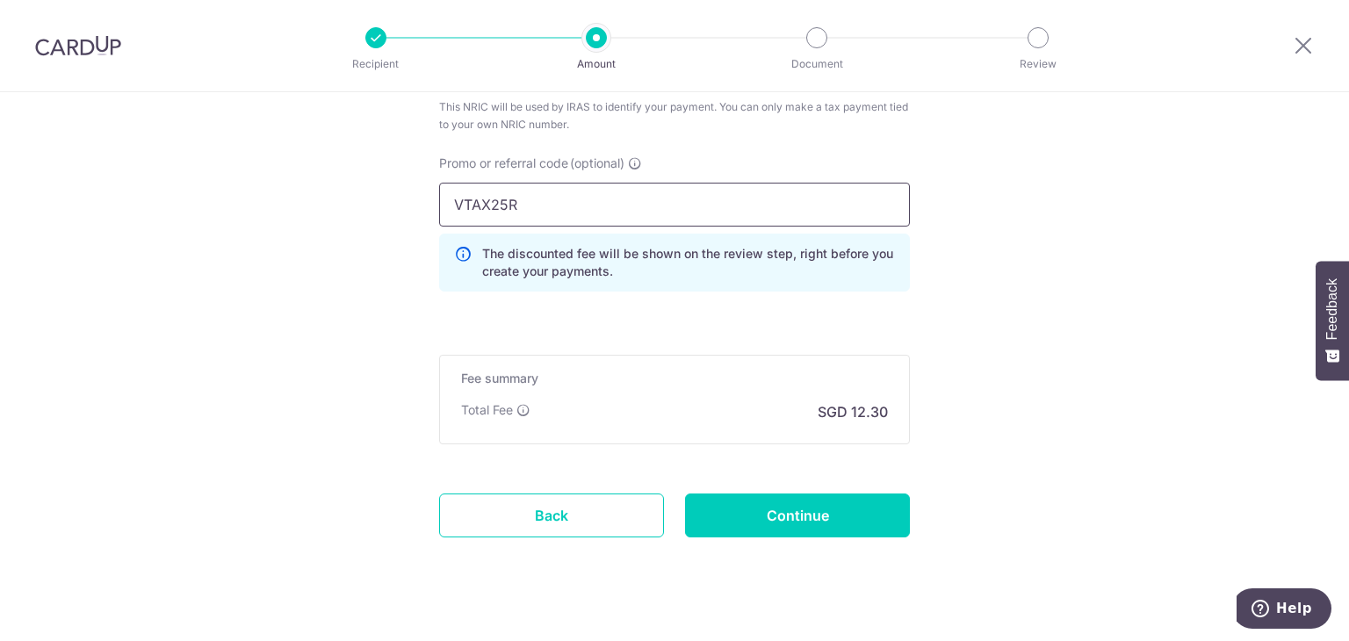
click at [450, 216] on input "VTAX25R" at bounding box center [674, 205] width 471 height 44
click at [685, 215] on input "VTAX25R" at bounding box center [674, 205] width 471 height 44
type input "VTAX25R"
drag, startPoint x: 1111, startPoint y: 338, endPoint x: 1092, endPoint y: 345, distance: 19.7
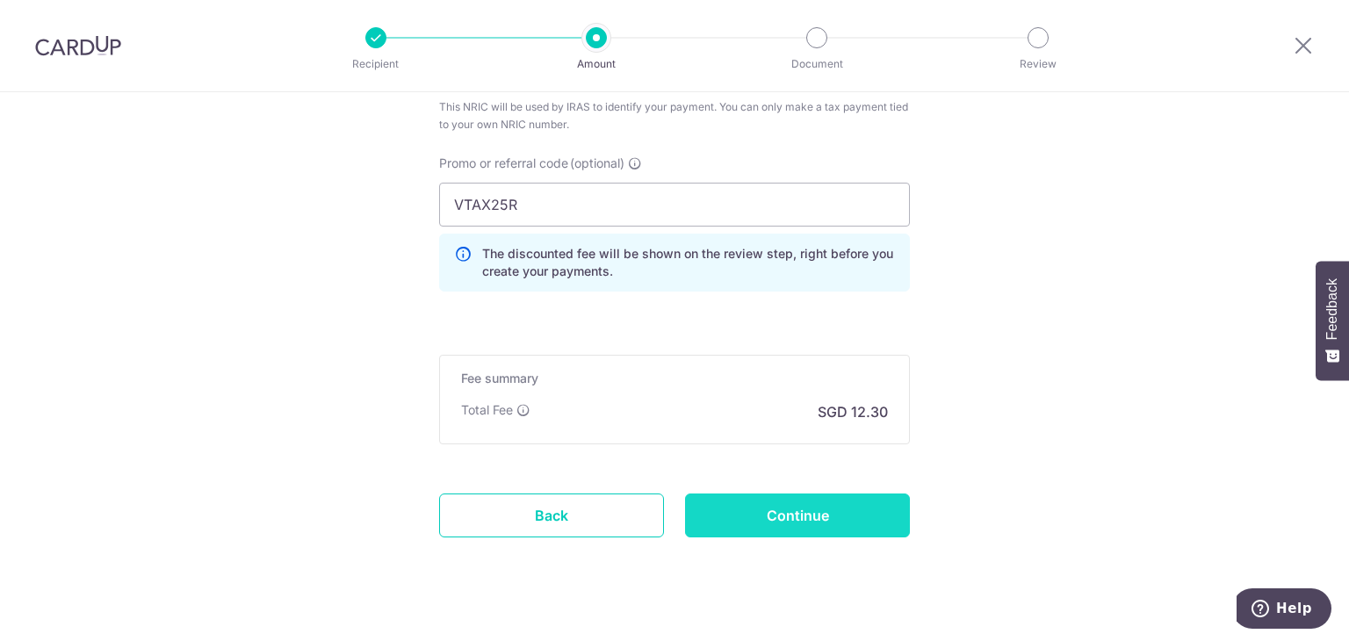
click at [853, 510] on input "Continue" at bounding box center [797, 515] width 225 height 44
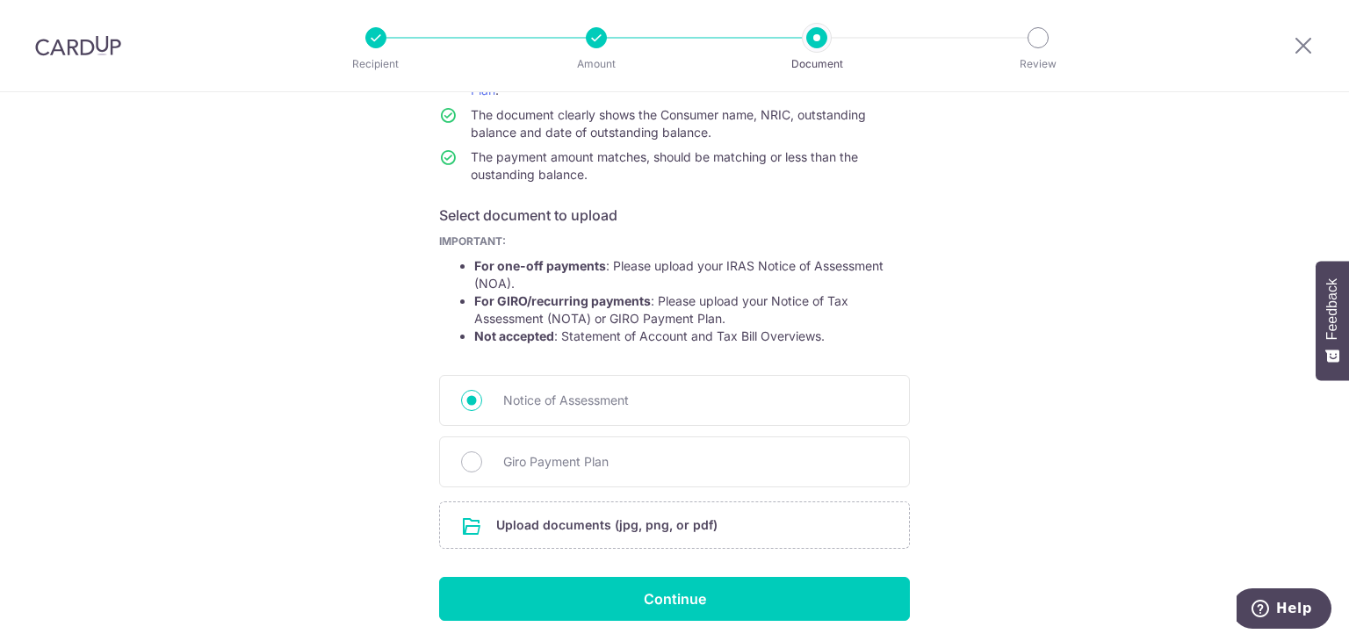
scroll to position [254, 0]
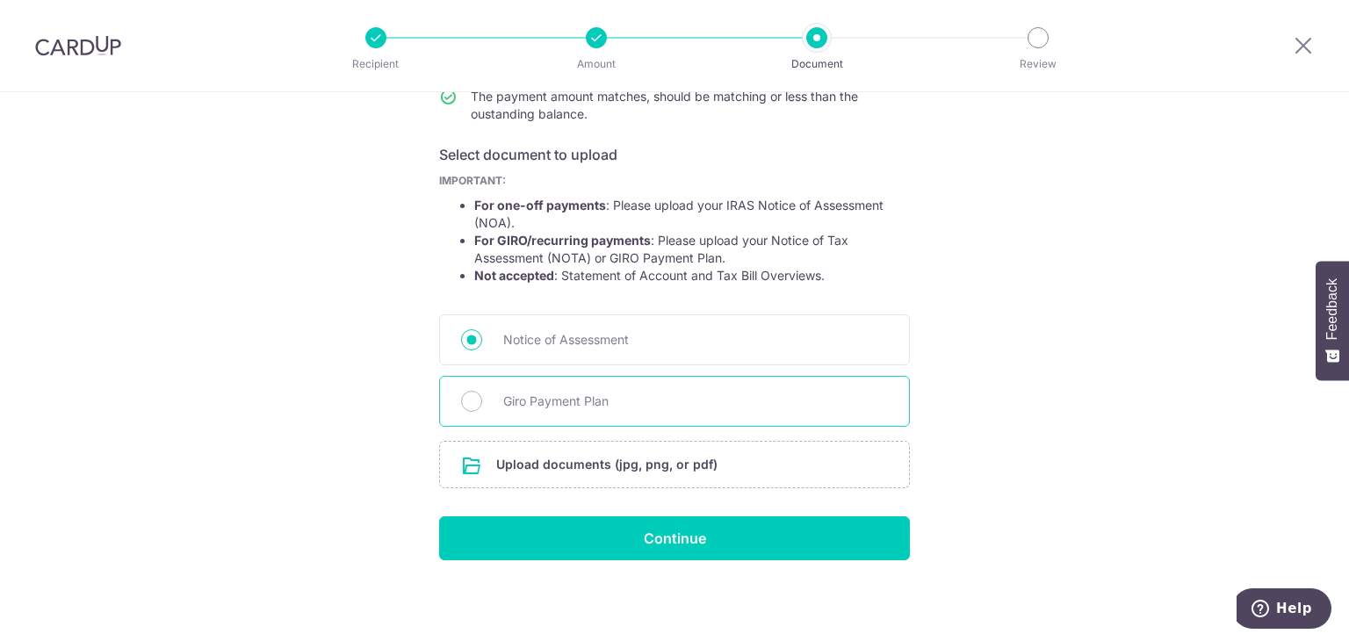
click at [560, 395] on span "Giro Payment Plan" at bounding box center [695, 401] width 385 height 21
click at [482, 395] on input "Giro Payment Plan" at bounding box center [471, 401] width 21 height 21
radio input "true"
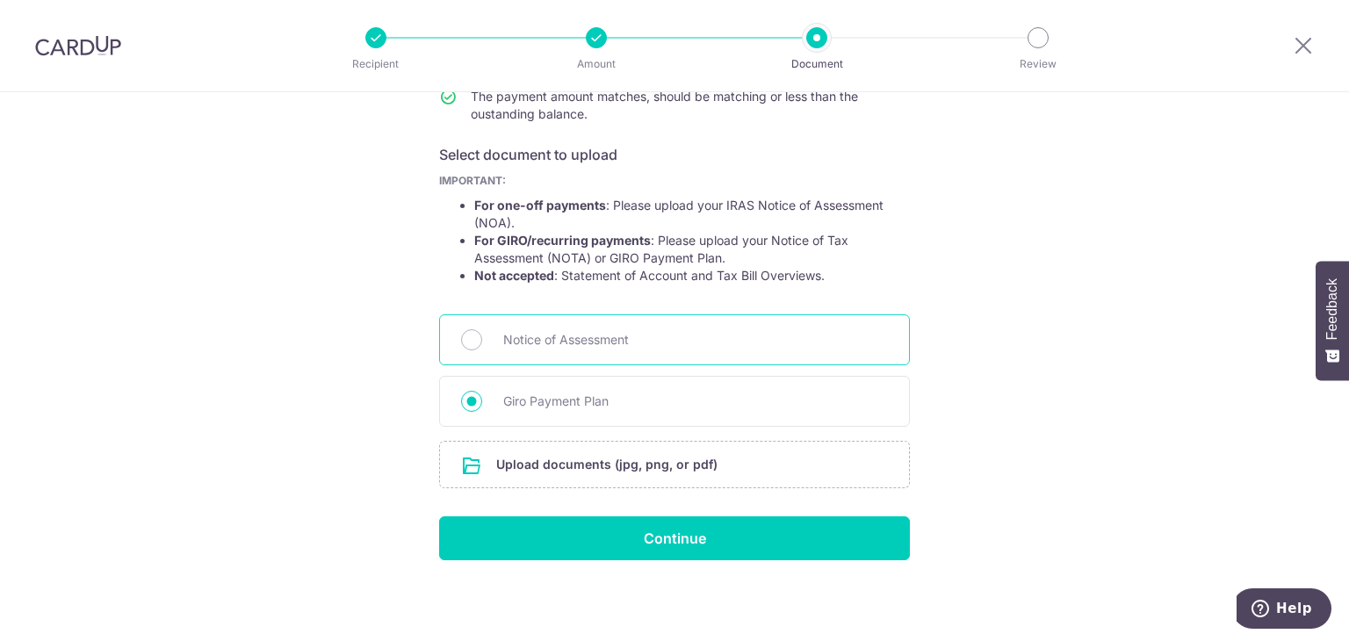
click at [588, 329] on span "Notice of Assessment" at bounding box center [695, 339] width 385 height 21
click at [482, 329] on input "Notice of Assessment" at bounding box center [471, 339] width 21 height 21
radio input "true"
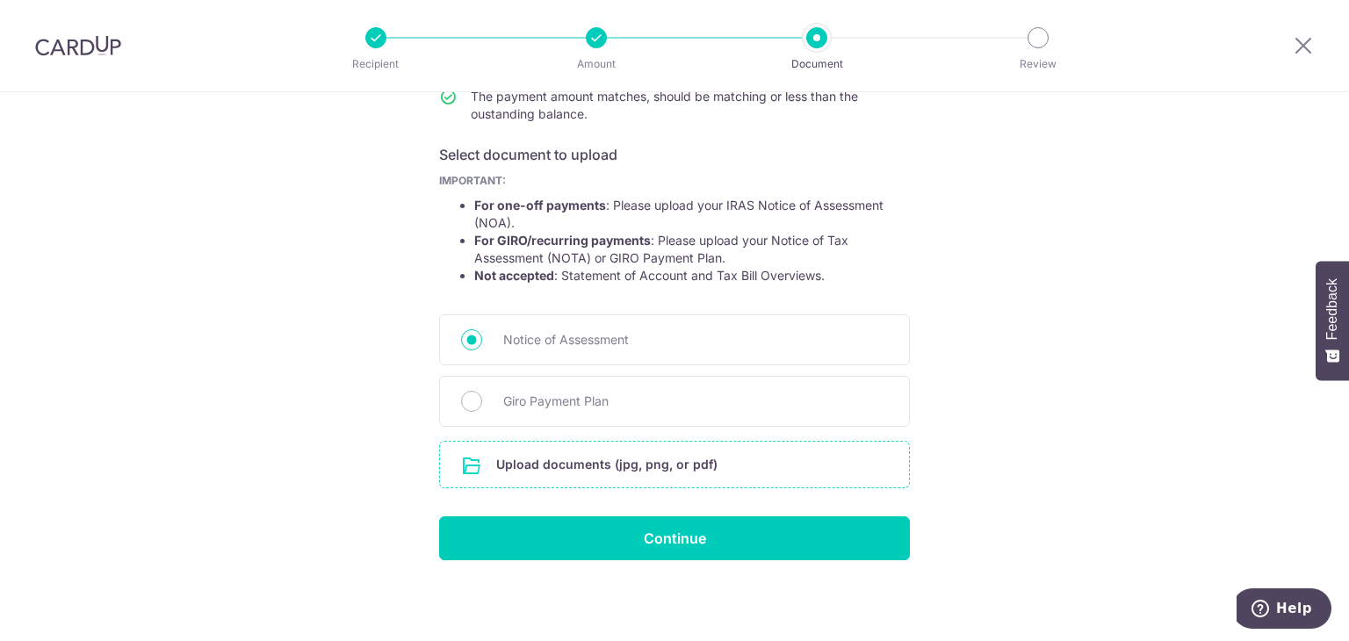
click at [667, 469] on input "file" at bounding box center [674, 465] width 469 height 46
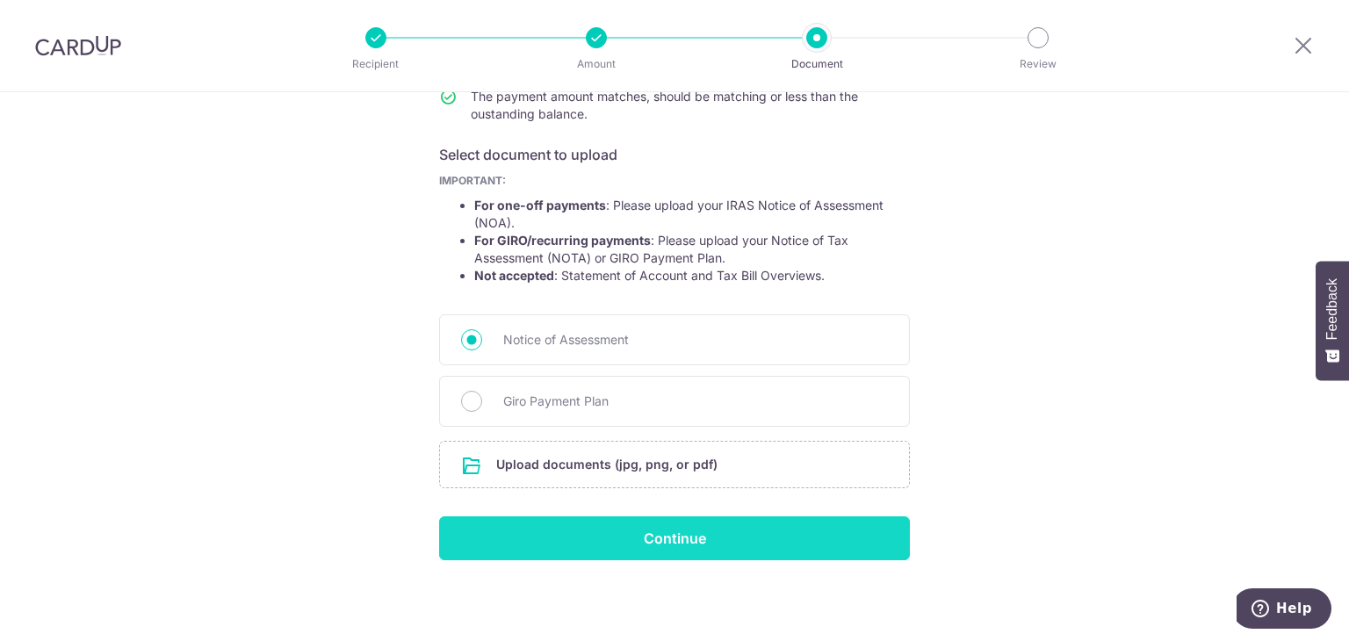
click at [597, 523] on input "Continue" at bounding box center [674, 538] width 471 height 44
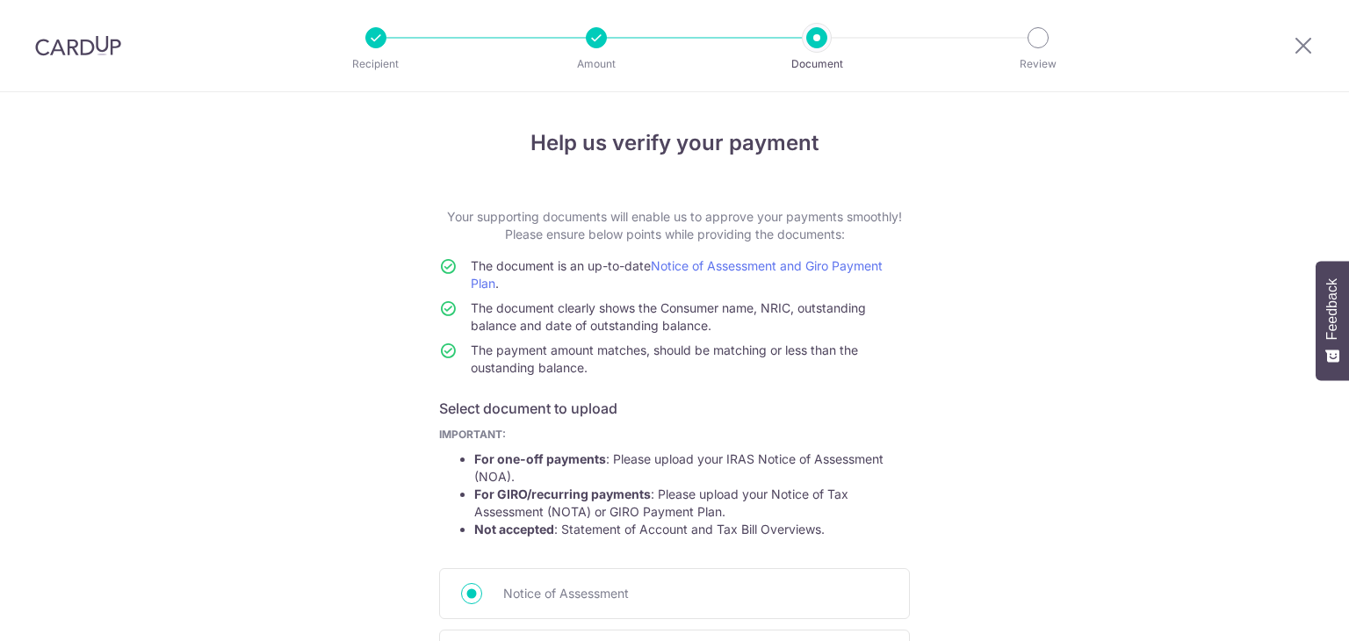
scroll to position [278, 0]
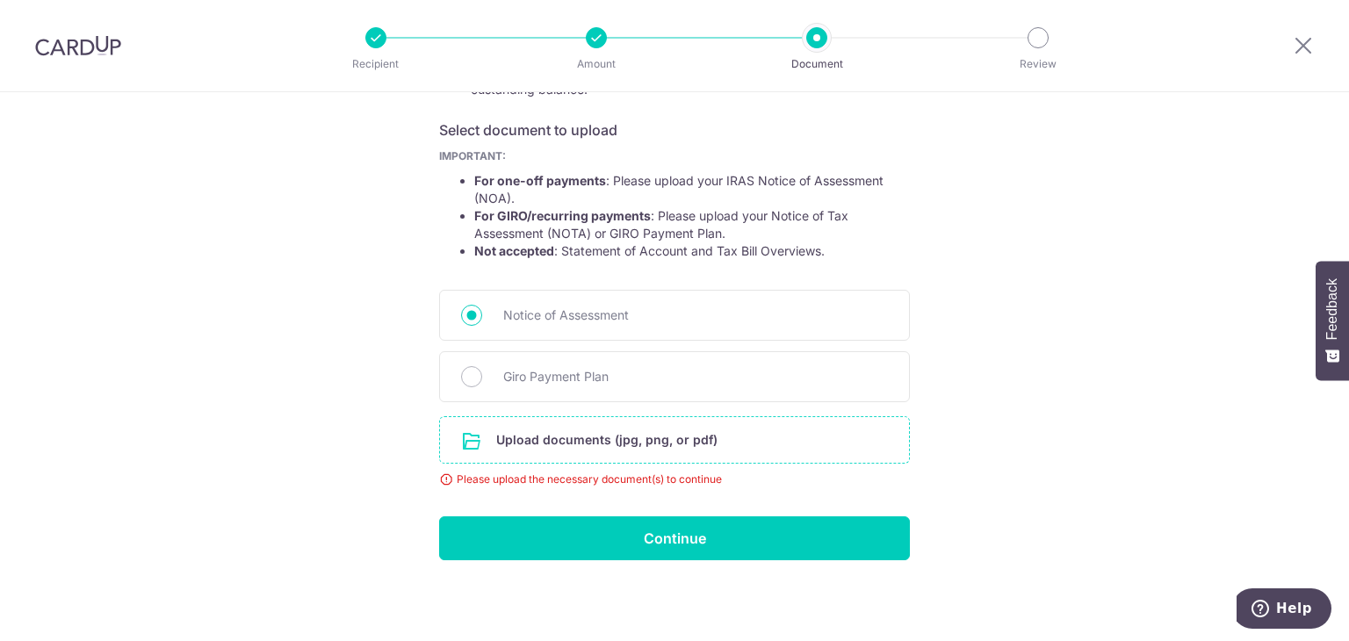
click at [637, 430] on input "file" at bounding box center [674, 440] width 469 height 46
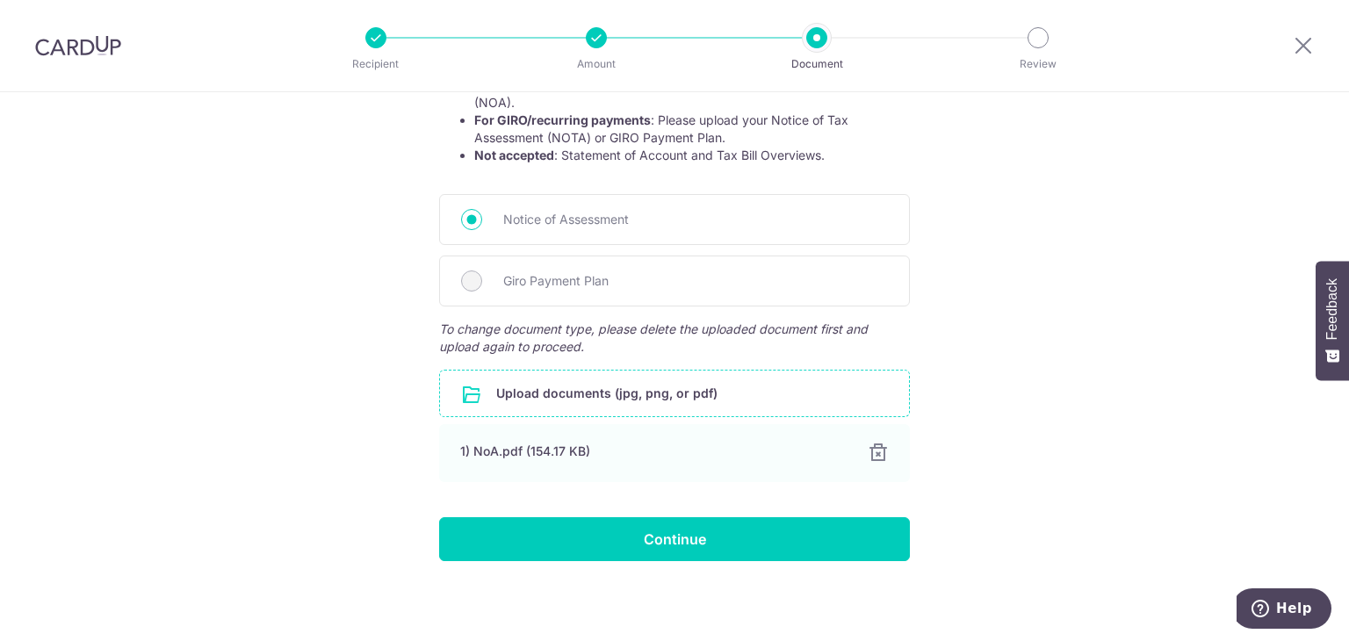
scroll to position [376, 0]
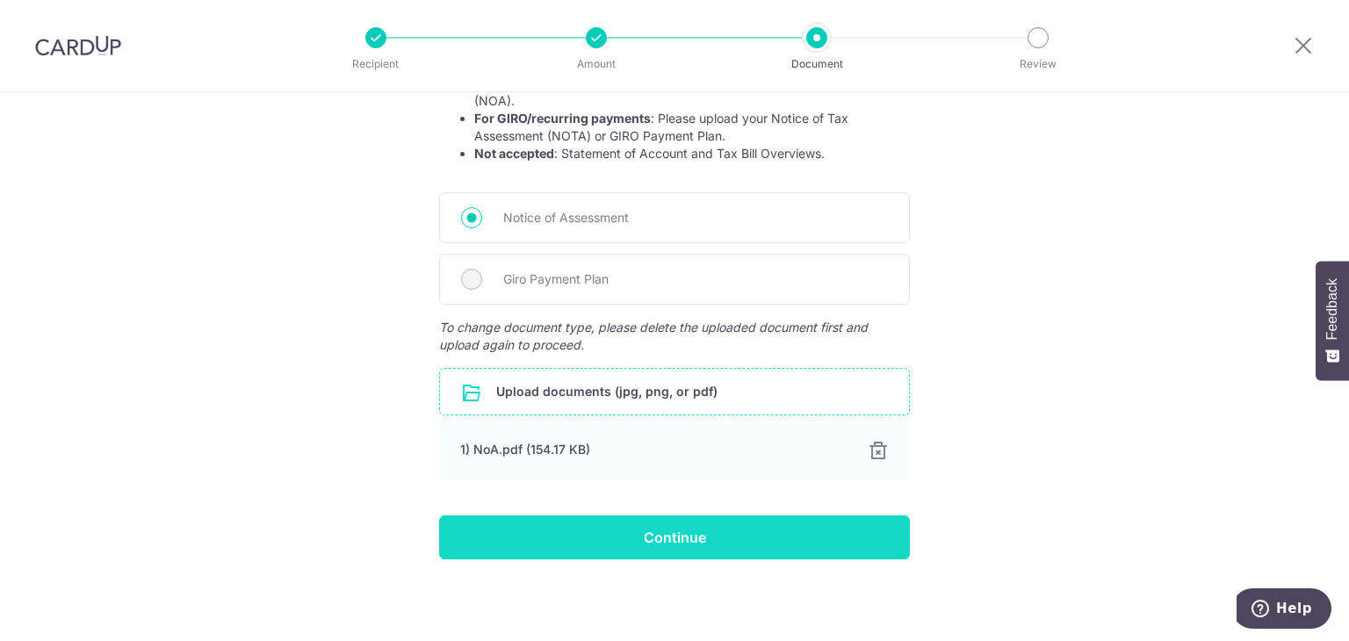
click at [667, 539] on input "Continue" at bounding box center [674, 537] width 471 height 44
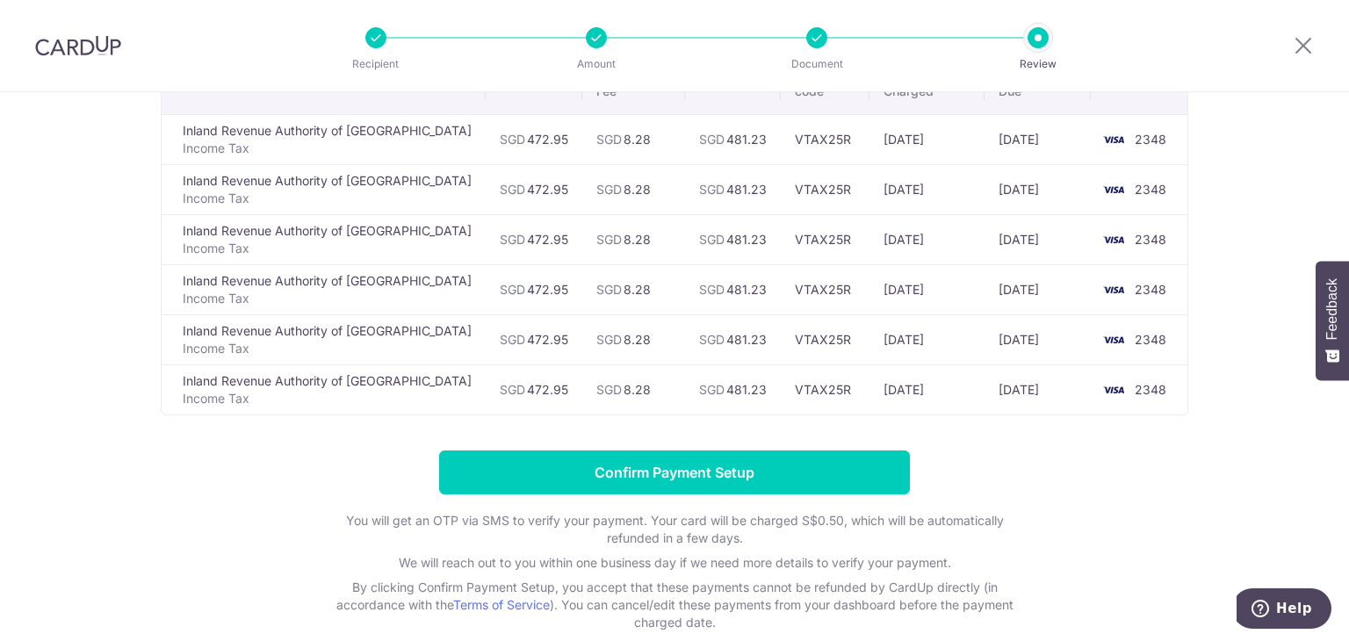
scroll to position [263, 0]
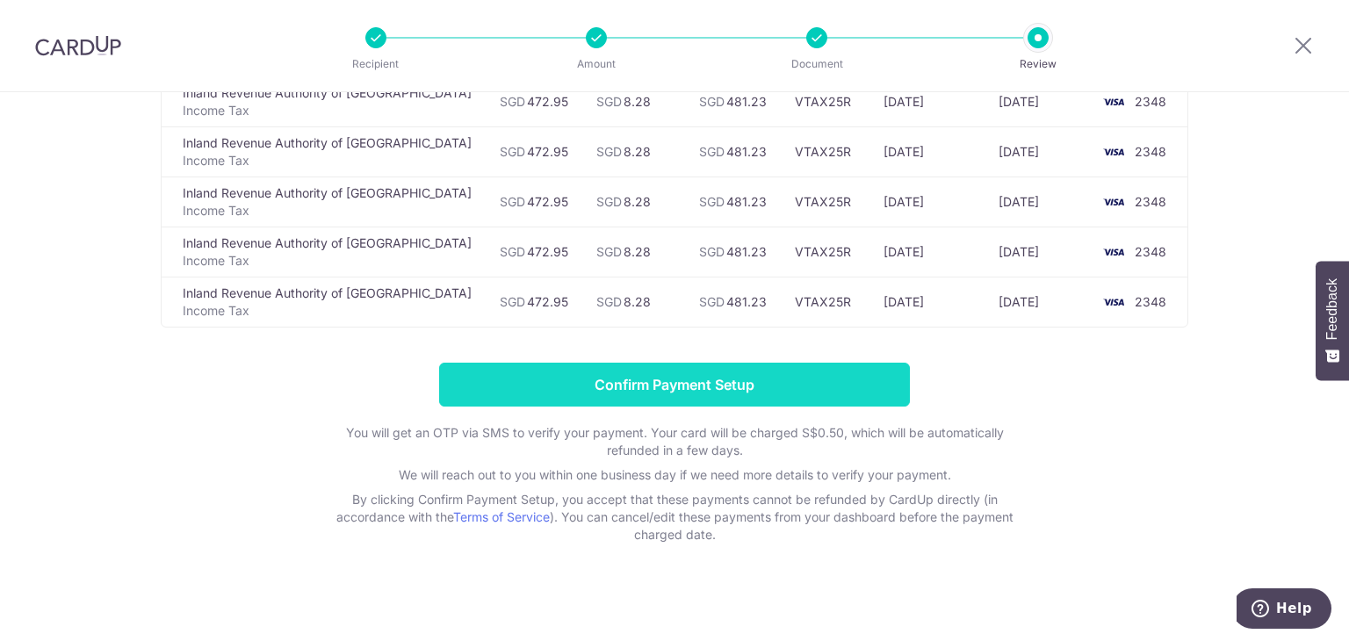
click at [686, 387] on input "Confirm Payment Setup" at bounding box center [674, 385] width 471 height 44
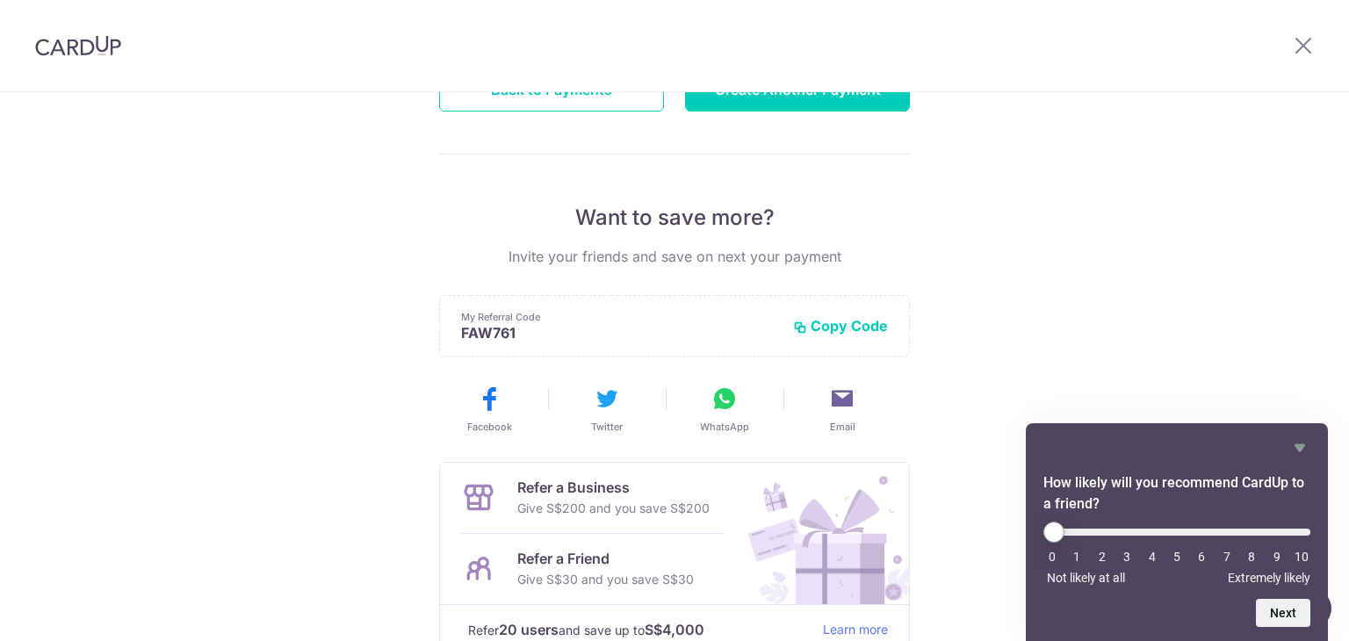
scroll to position [351, 0]
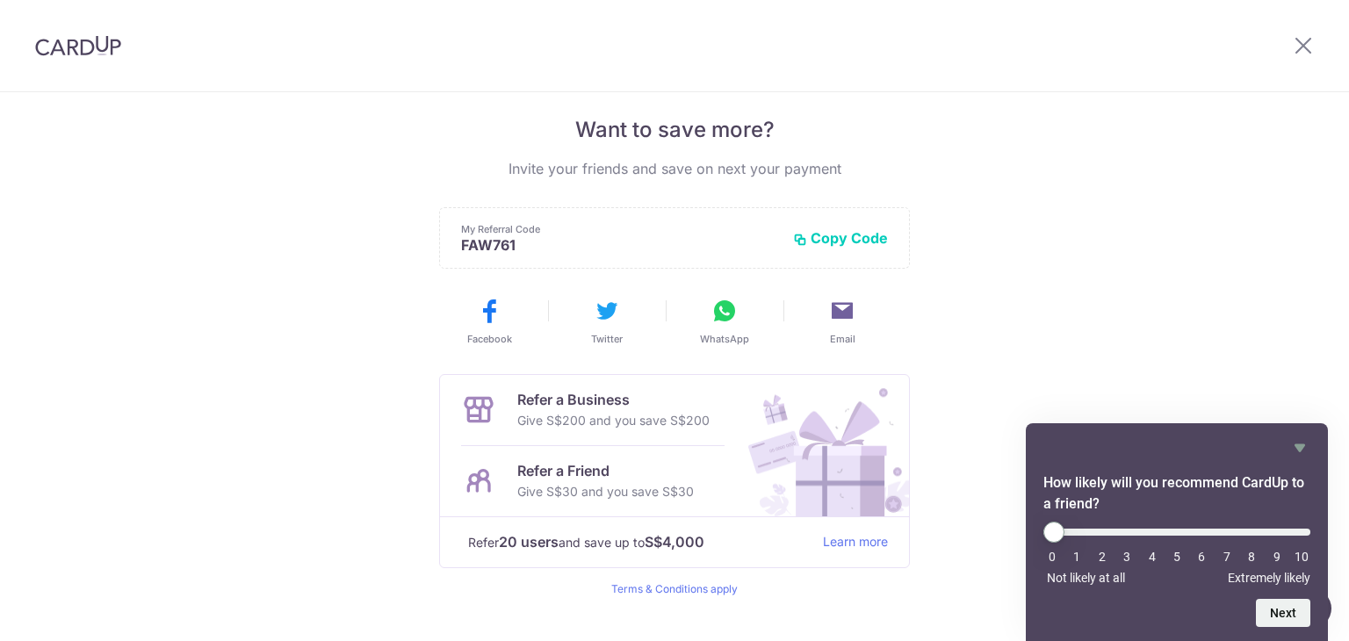
click at [1036, 220] on div "Payments created! Hang tight, you’ll receive email updates on the status of the…" at bounding box center [674, 210] width 1349 height 938
click at [1297, 439] on icon "Hide survey" at bounding box center [1299, 447] width 21 height 21
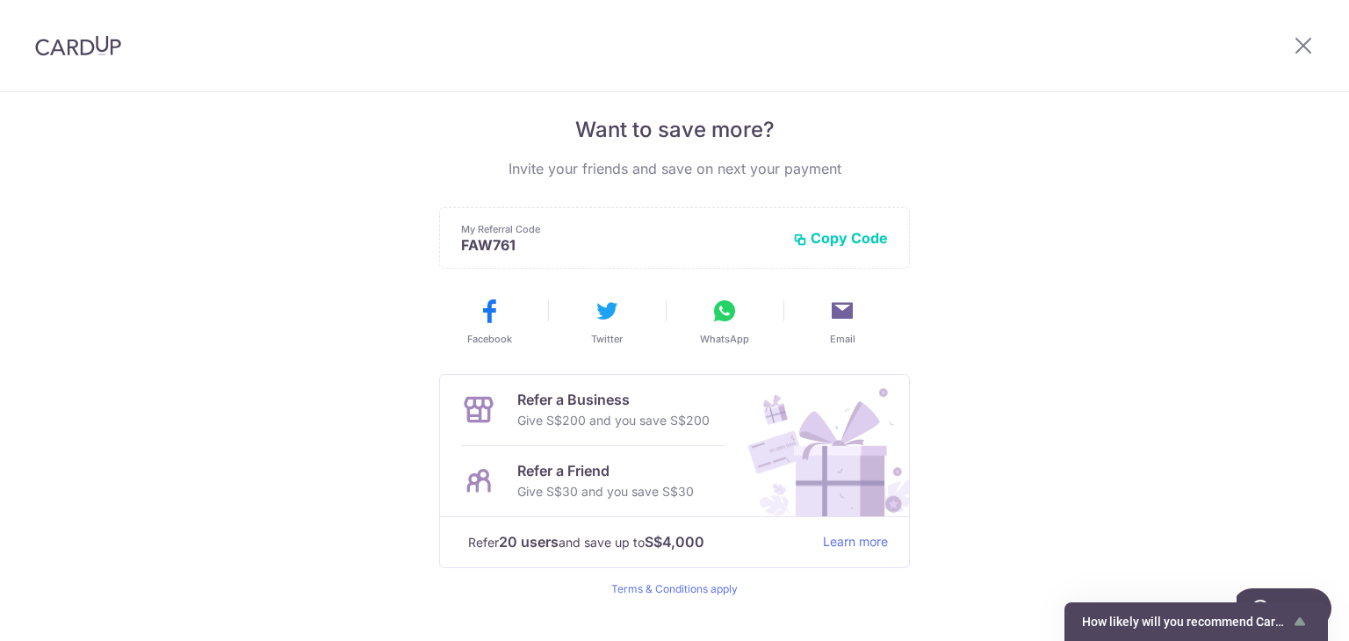
click at [1153, 313] on div "Payments created! Hang tight, you’ll receive email updates on the status of the…" at bounding box center [674, 210] width 1349 height 938
click at [858, 241] on button "Copy Code" at bounding box center [840, 238] width 95 height 18
click at [242, 464] on div "Payments created! Hang tight, you’ll receive email updates on the status of the…" at bounding box center [674, 210] width 1349 height 938
click at [242, 364] on div "Payments created! Hang tight, you’ll receive email updates on the status of the…" at bounding box center [674, 210] width 1349 height 938
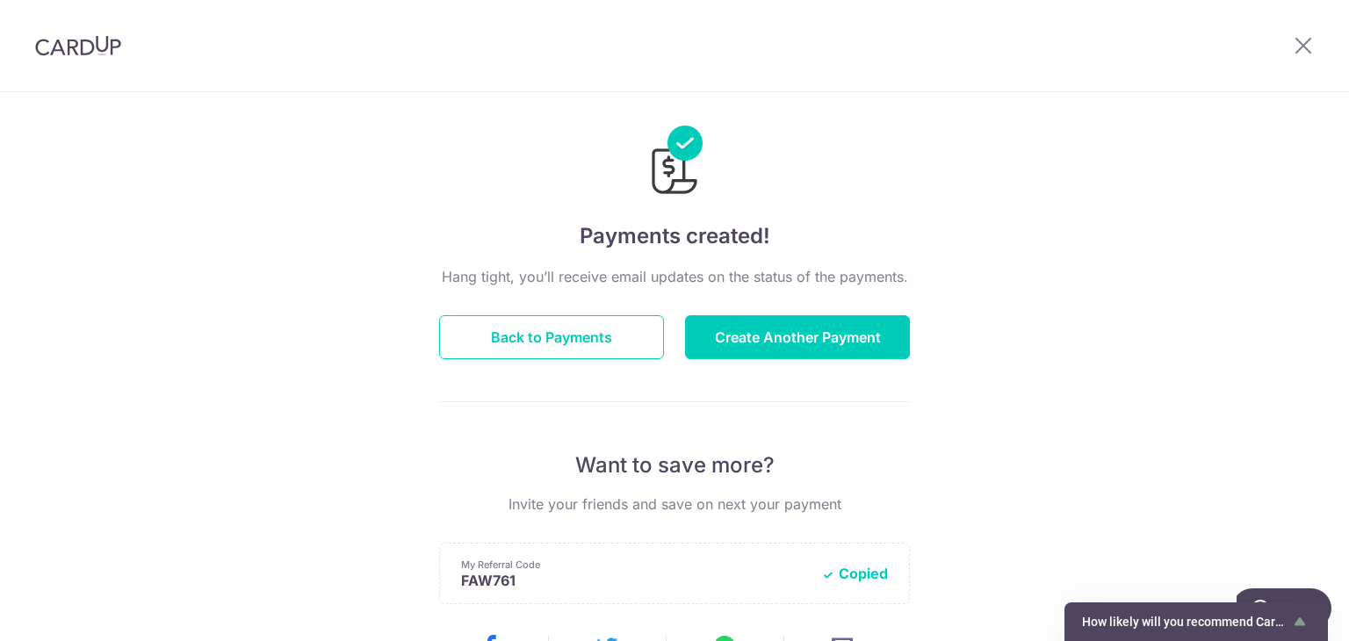
scroll to position [0, 0]
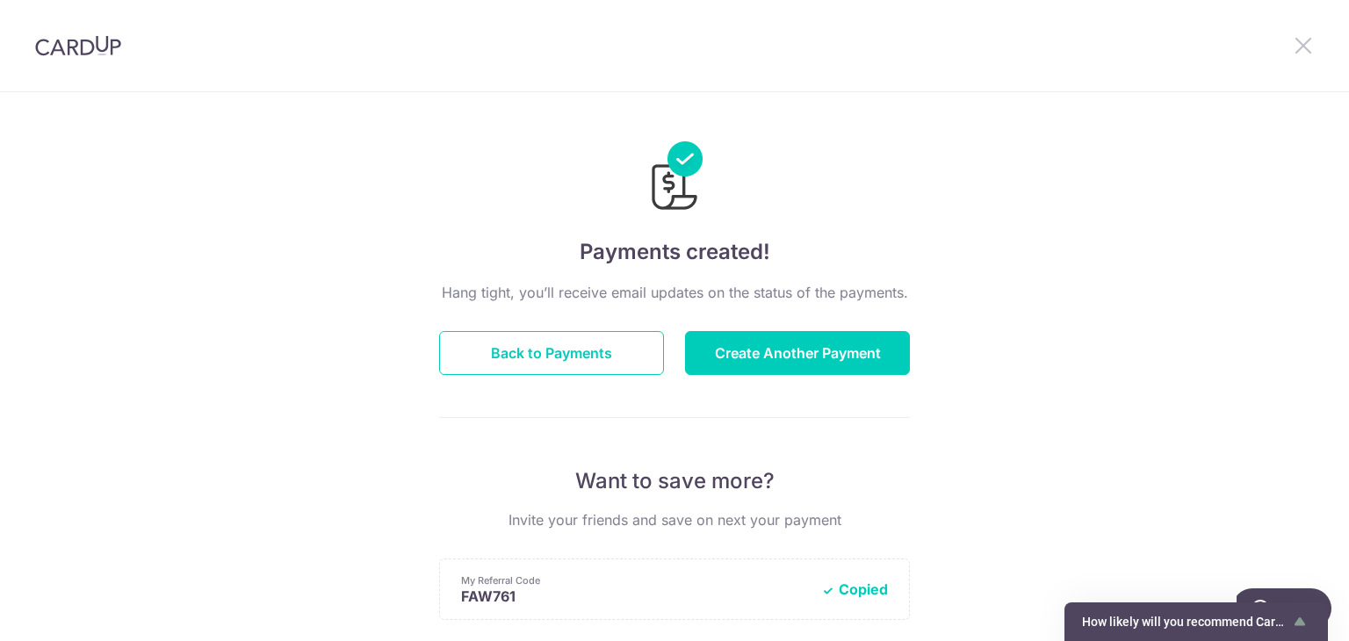
click at [1294, 49] on icon at bounding box center [1303, 45] width 21 height 22
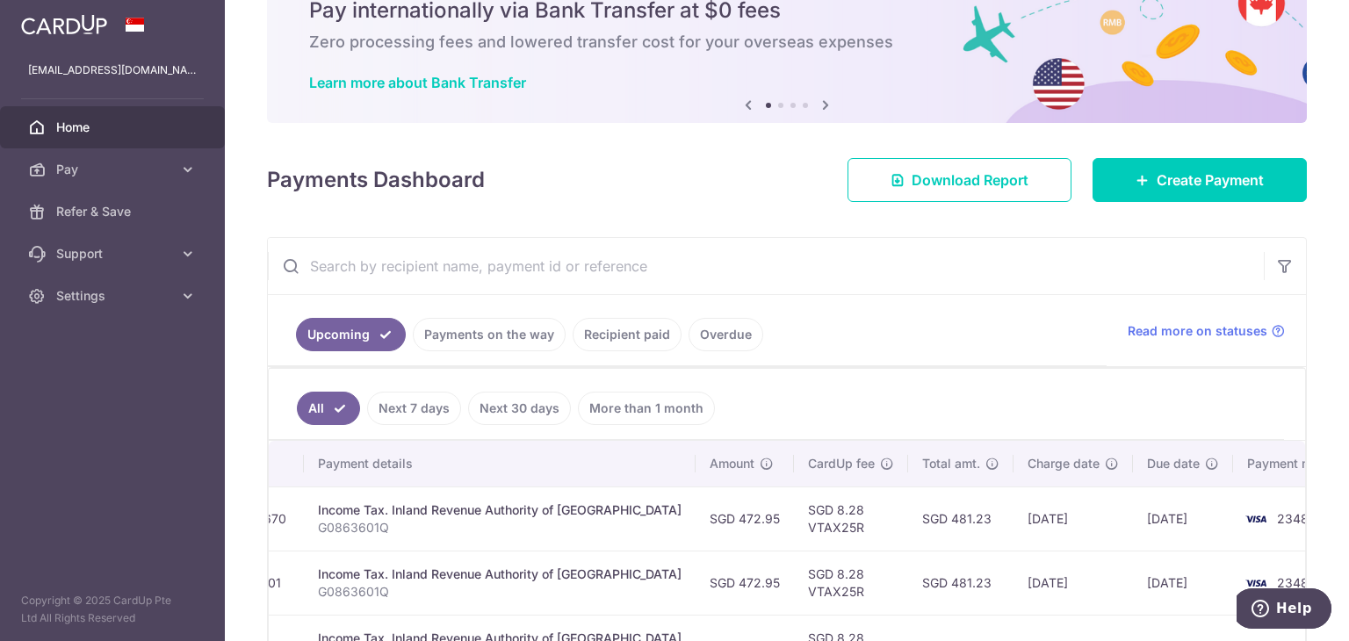
scroll to position [176, 0]
